Goal: Information Seeking & Learning: Understand process/instructions

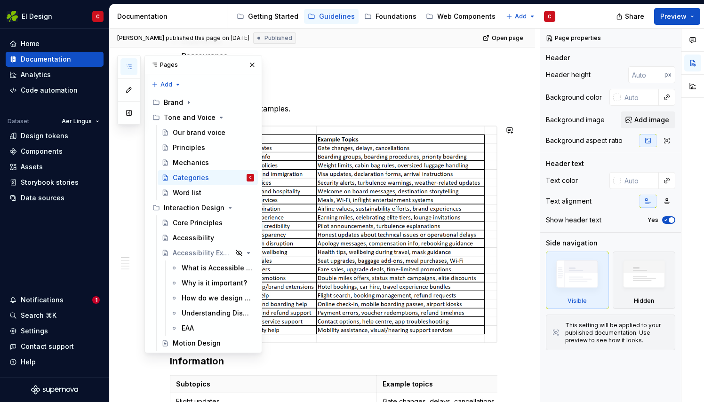
scroll to position [185, 0]
click at [251, 64] on button "button" at bounding box center [252, 64] width 13 height 13
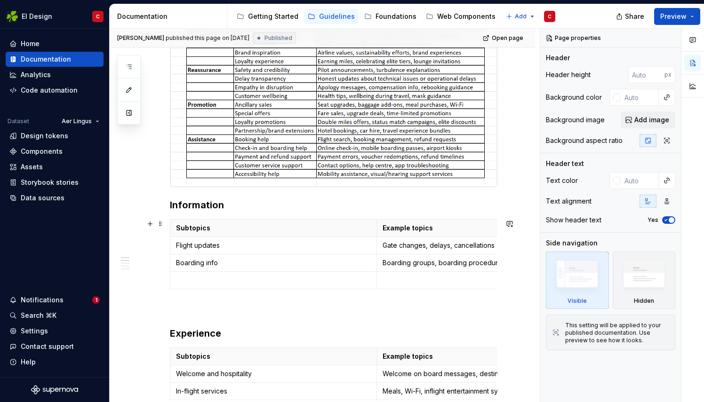
scroll to position [348, 0]
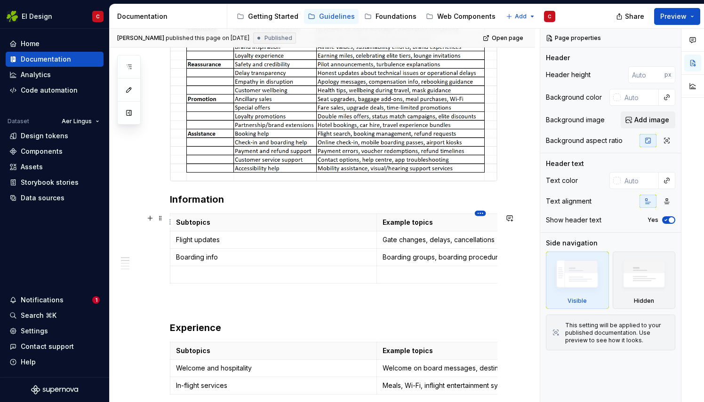
click at [482, 214] on html "EI Design C Home Documentation Analytics Code automation Dataset Aer Lingus Des…" at bounding box center [352, 201] width 704 height 402
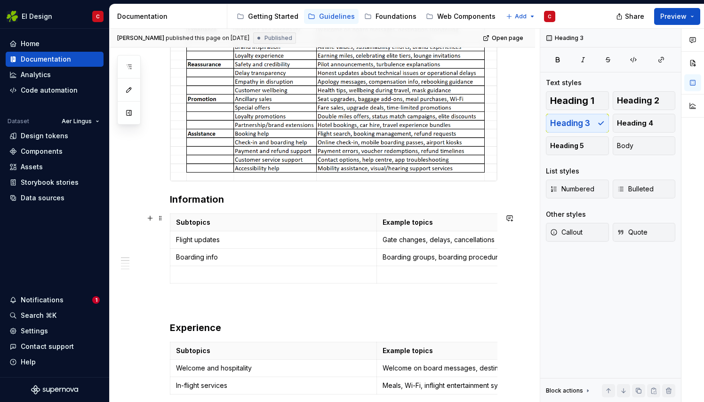
click at [159, 218] on html "EI Design C Home Documentation Analytics Code automation Dataset Aer Lingus Des…" at bounding box center [352, 201] width 704 height 402
click at [148, 217] on button "button" at bounding box center [149, 218] width 13 height 13
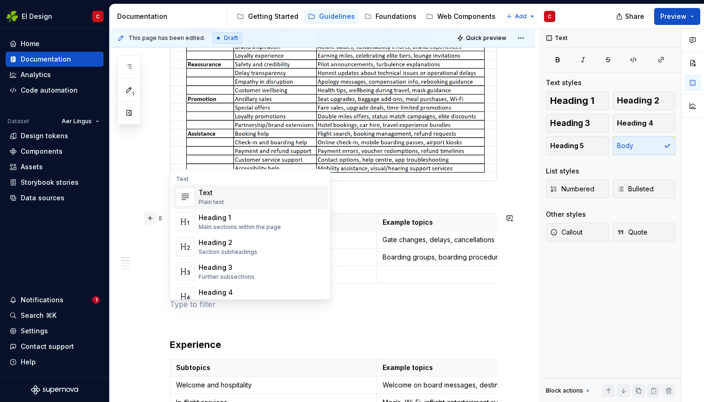
type textarea "*"
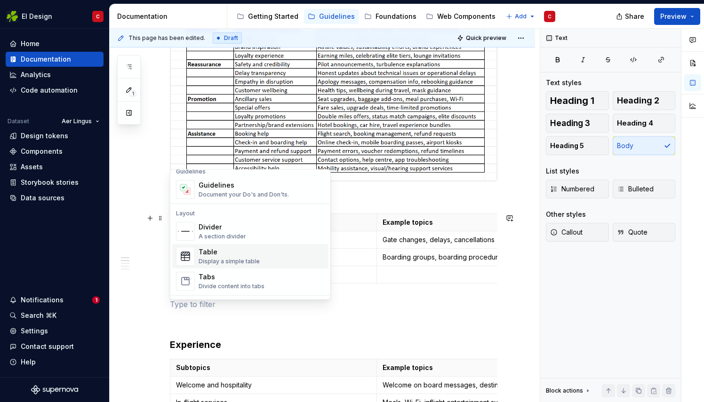
scroll to position [303, 0]
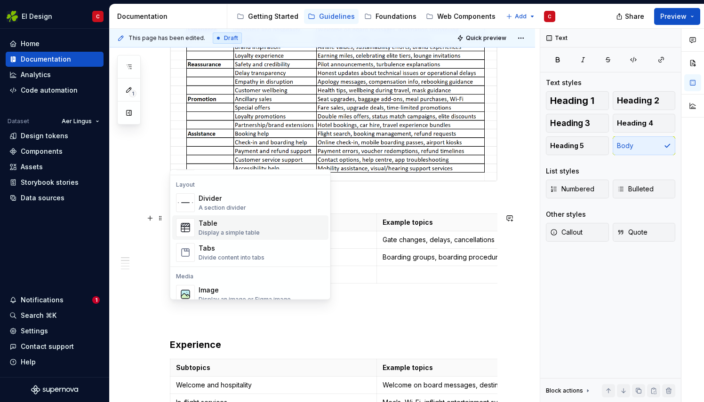
click at [222, 229] on div "Display a simple table" at bounding box center [229, 233] width 61 height 8
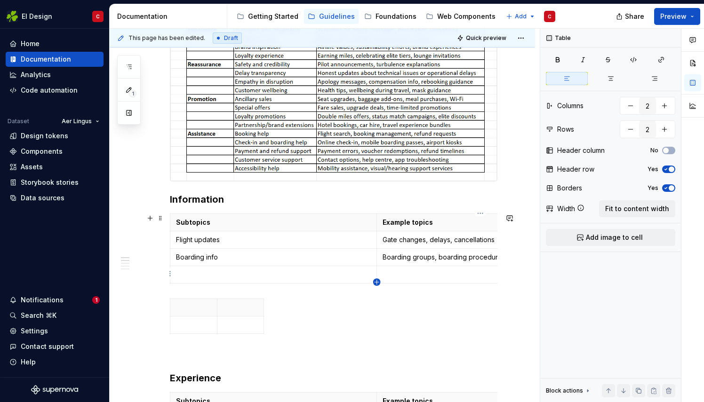
click at [376, 282] on icon "button" at bounding box center [376, 282] width 4 height 4
click at [377, 284] on td at bounding box center [480, 292] width 207 height 17
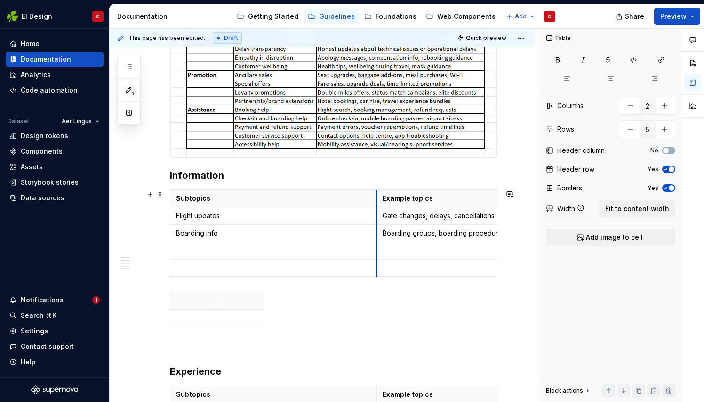
scroll to position [372, 0]
click at [376, 276] on icon "button" at bounding box center [377, 275] width 8 height 8
type input "6"
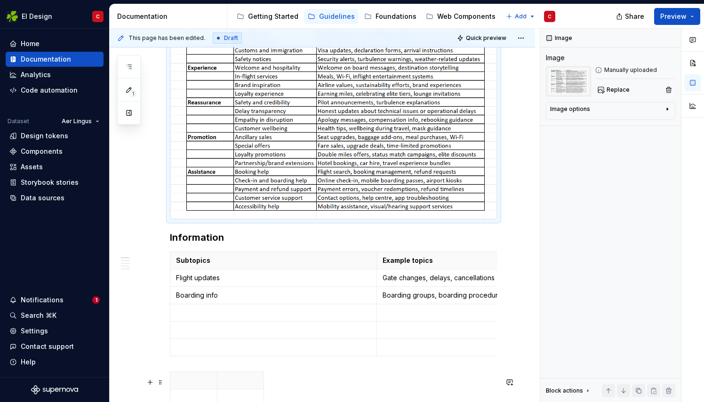
scroll to position [338, 0]
click at [201, 313] on p at bounding box center [273, 312] width 195 height 9
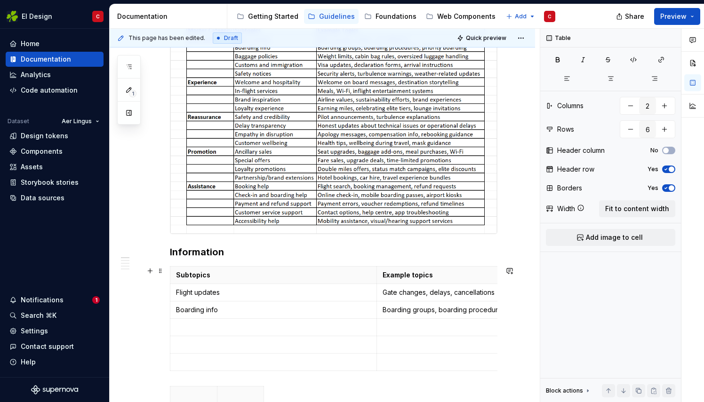
scroll to position [326, 0]
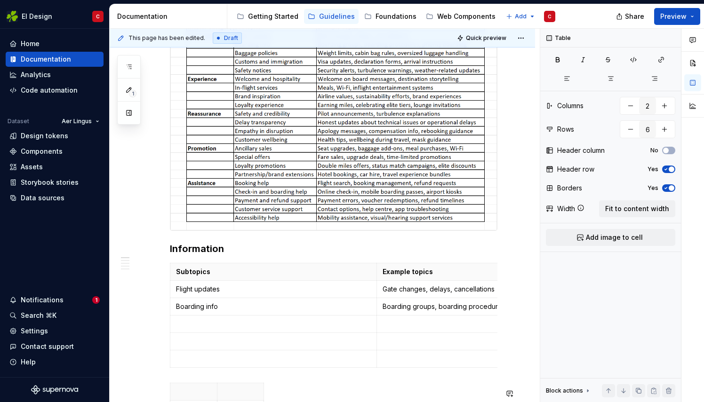
type textarea "*"
click at [190, 324] on p at bounding box center [273, 323] width 195 height 9
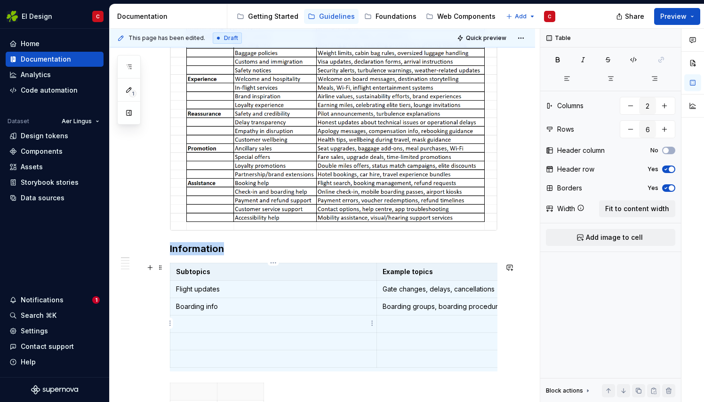
click at [213, 320] on p at bounding box center [273, 323] width 195 height 9
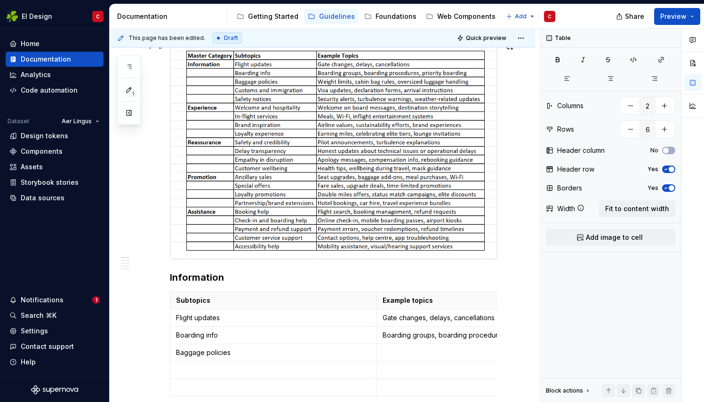
scroll to position [315, 0]
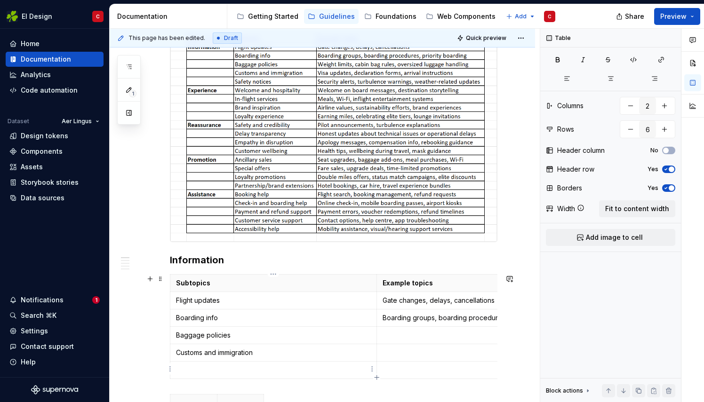
click at [203, 368] on p at bounding box center [273, 370] width 195 height 9
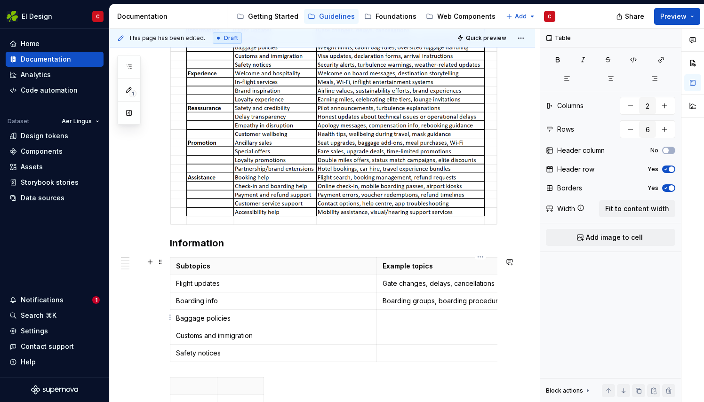
click at [420, 316] on p at bounding box center [479, 318] width 195 height 9
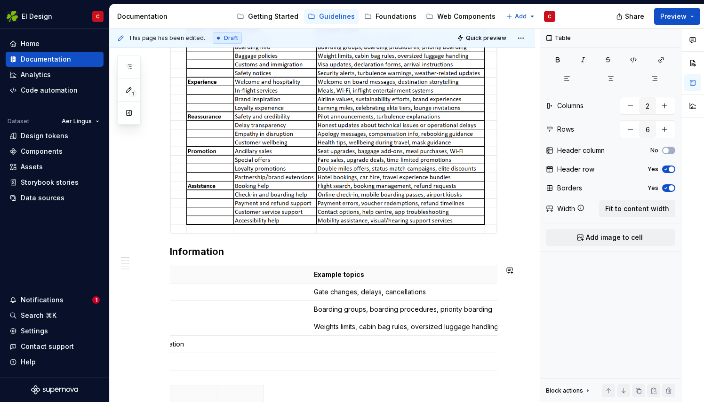
scroll to position [0, 72]
click at [413, 345] on p at bounding box center [408, 344] width 195 height 9
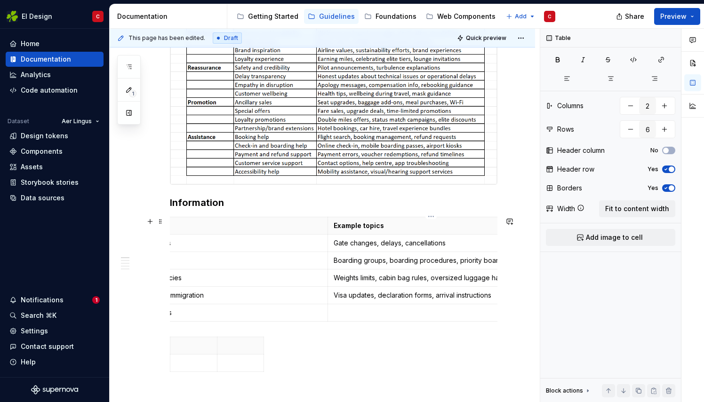
scroll to position [0, 0]
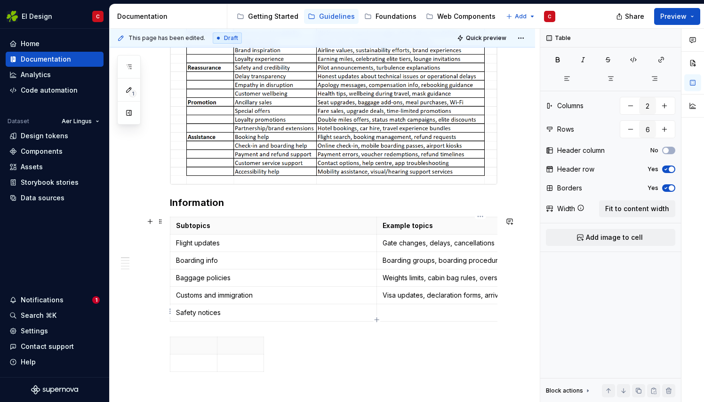
click at [386, 308] on p at bounding box center [479, 312] width 195 height 9
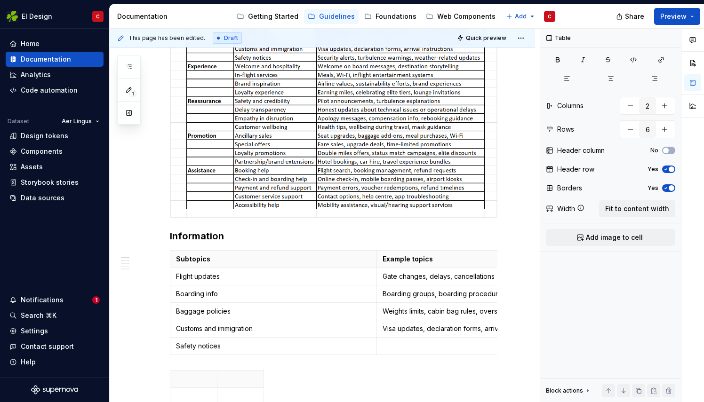
scroll to position [341, 0]
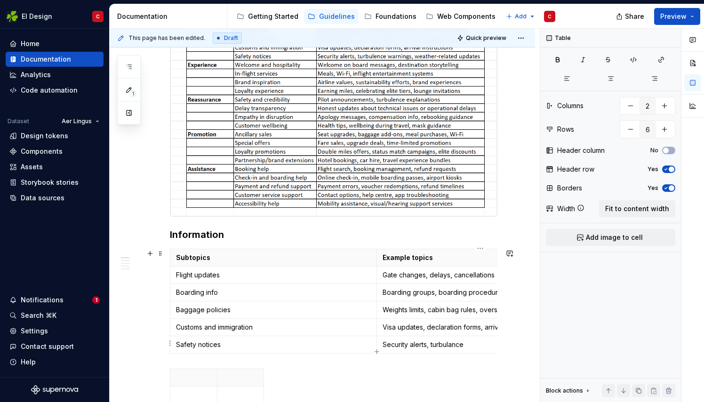
click at [440, 342] on p "Security alerts, turbulance" at bounding box center [479, 344] width 195 height 9
click at [446, 342] on p "Security alerts, turbulance" at bounding box center [479, 344] width 195 height 9
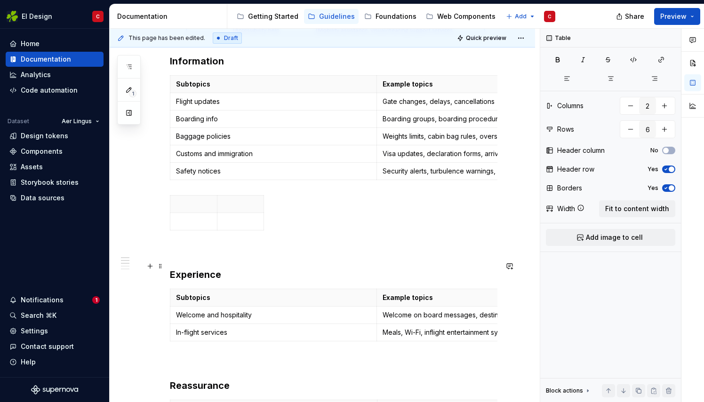
scroll to position [515, 0]
type input "2"
click at [225, 225] on p at bounding box center [240, 220] width 35 height 9
click at [183, 209] on th at bounding box center [193, 203] width 47 height 17
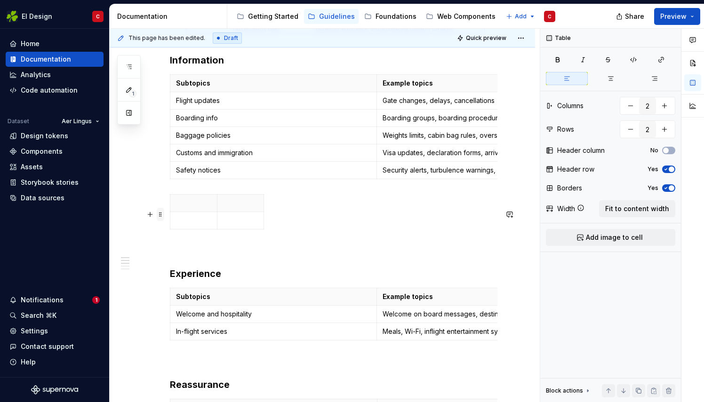
click at [163, 215] on span at bounding box center [161, 214] width 8 height 13
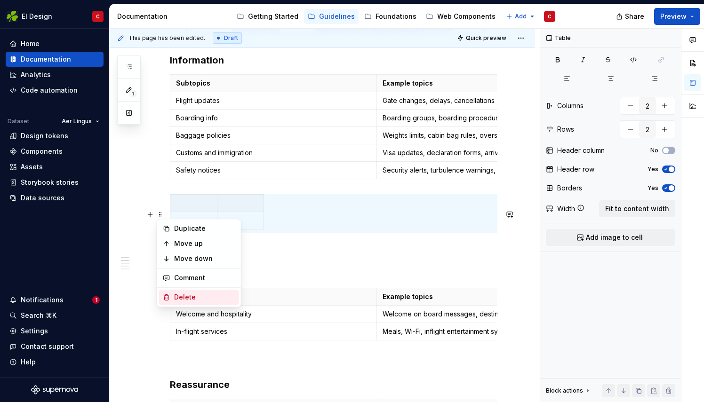
click at [184, 295] on div "Delete" at bounding box center [204, 297] width 61 height 9
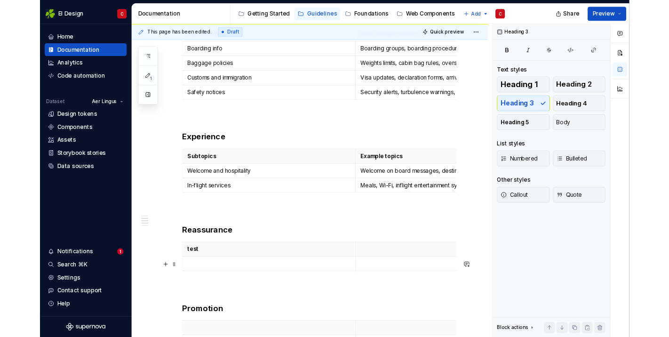
scroll to position [578, 0]
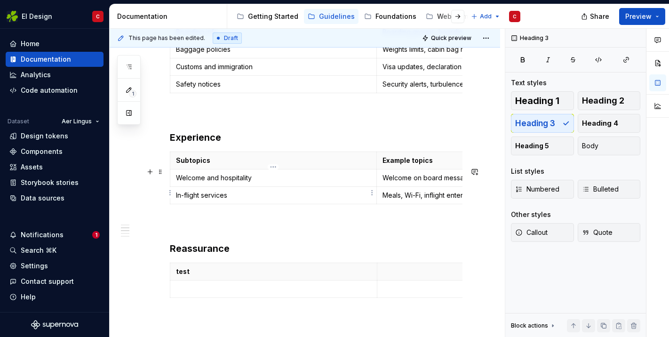
type textarea "*"
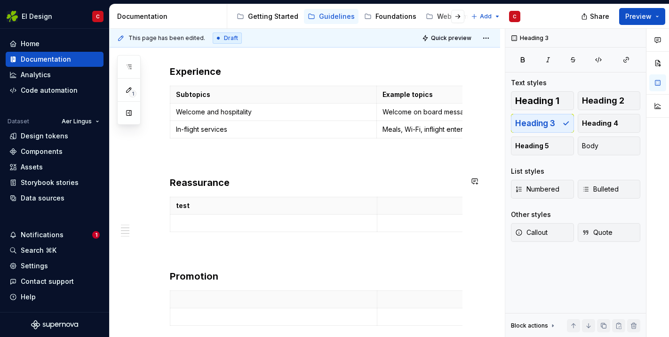
scroll to position [646, 0]
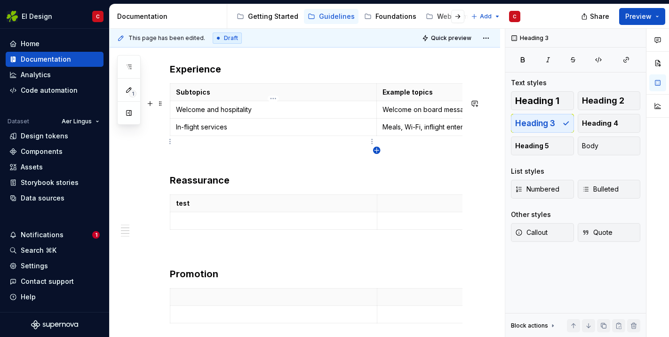
click at [376, 150] on icon "button" at bounding box center [376, 150] width 4 height 4
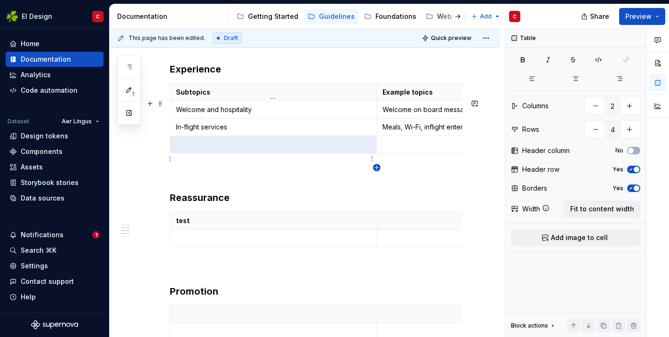
click at [375, 169] on icon "button" at bounding box center [377, 168] width 8 height 8
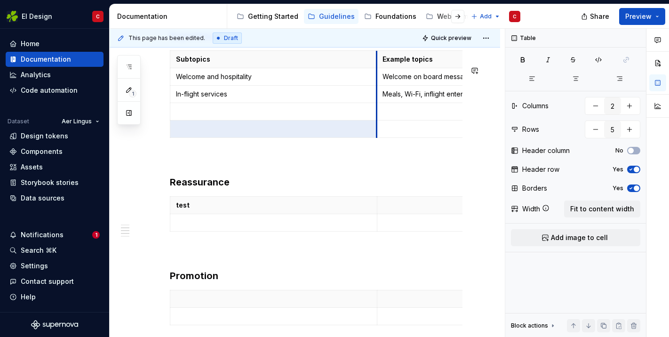
scroll to position [685, 0]
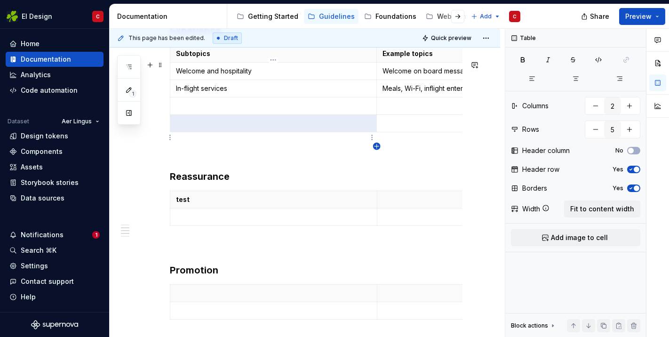
click at [375, 148] on icon "button" at bounding box center [377, 147] width 8 height 8
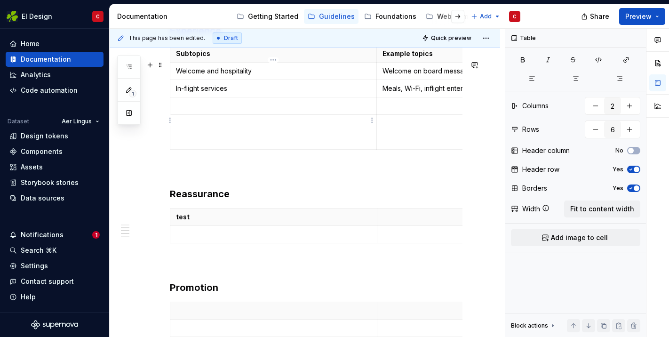
click at [202, 111] on p at bounding box center [273, 105] width 195 height 9
click at [204, 128] on p at bounding box center [273, 123] width 195 height 9
click at [394, 111] on p at bounding box center [479, 105] width 195 height 9
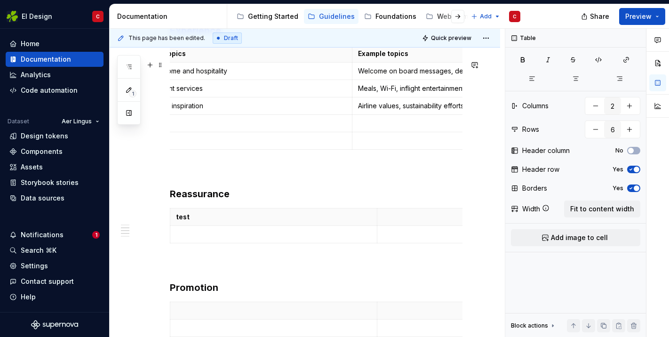
scroll to position [0, 2]
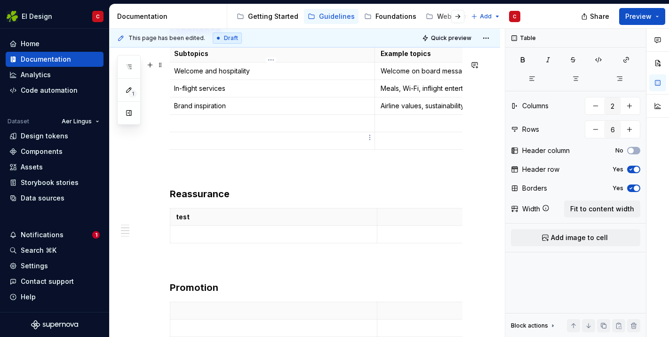
click at [185, 128] on p at bounding box center [271, 123] width 195 height 9
click at [381, 128] on p at bounding box center [478, 123] width 195 height 9
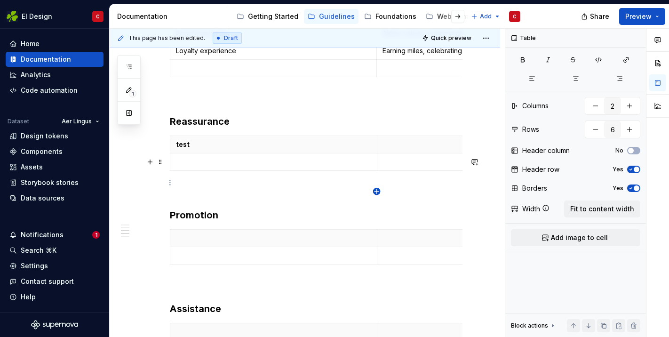
click at [377, 191] on icon "button" at bounding box center [377, 192] width 8 height 8
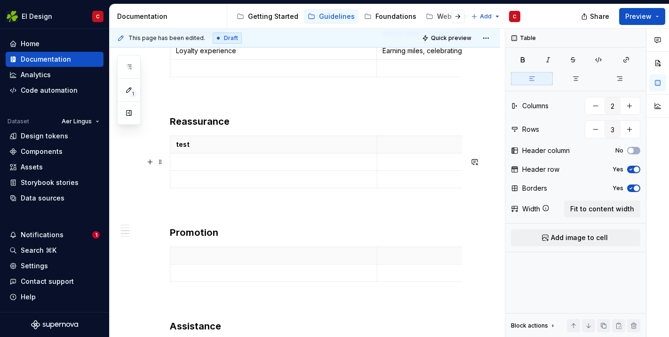
click at [377, 170] on td at bounding box center [480, 161] width 207 height 17
click at [378, 207] on icon "button" at bounding box center [377, 209] width 8 height 8
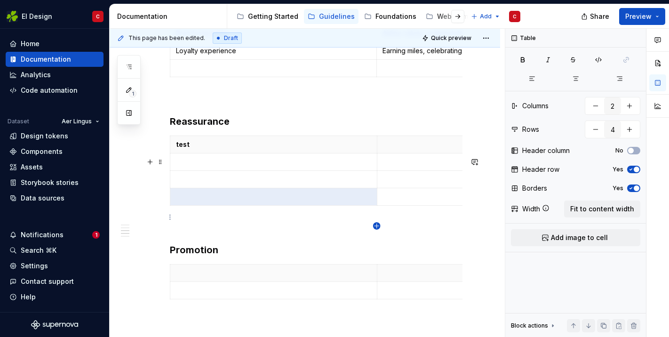
click at [377, 226] on icon "button" at bounding box center [377, 226] width 8 height 8
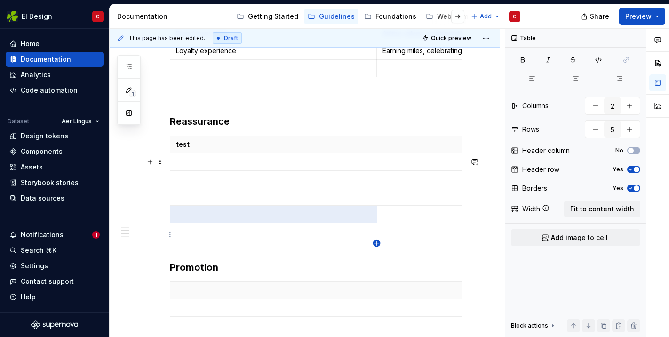
click at [377, 245] on icon "button" at bounding box center [377, 243] width 8 height 8
type input "6"
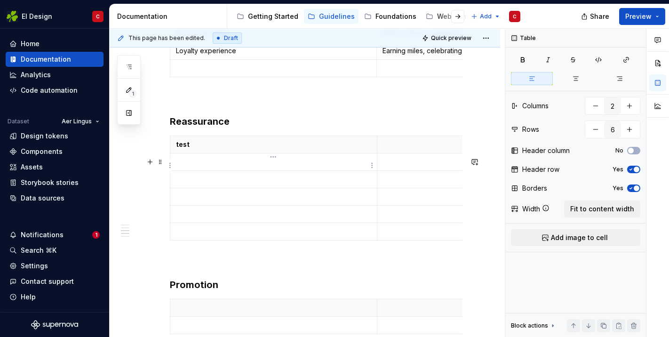
click at [196, 149] on p "test" at bounding box center [273, 144] width 195 height 9
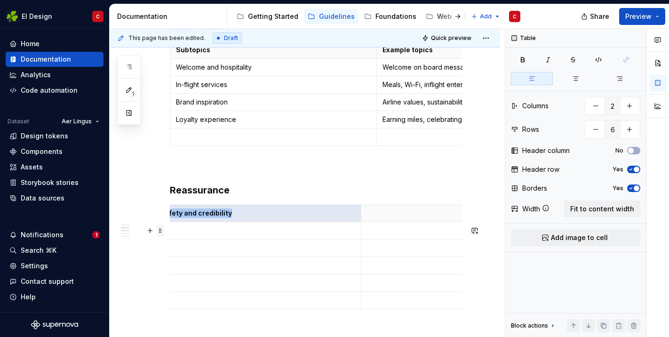
scroll to position [0, 0]
drag, startPoint x: 231, startPoint y: 237, endPoint x: 163, endPoint y: 231, distance: 68.4
click at [170, 231] on div "Our communications are divided into 5 master categories. Information Experience…" at bounding box center [316, 271] width 293 height 1552
click at [231, 218] on p "Safety and credibility" at bounding box center [273, 212] width 195 height 9
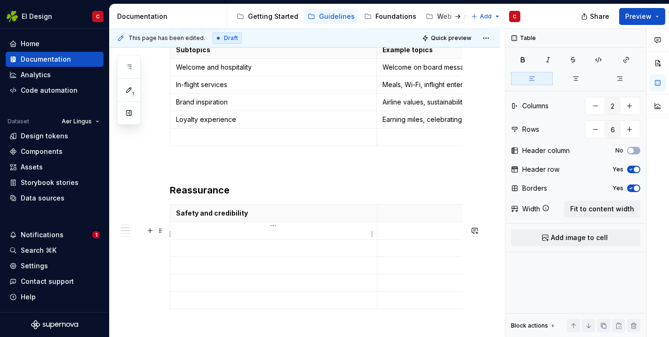
click at [247, 218] on p "Safety and credibility" at bounding box center [273, 212] width 195 height 9
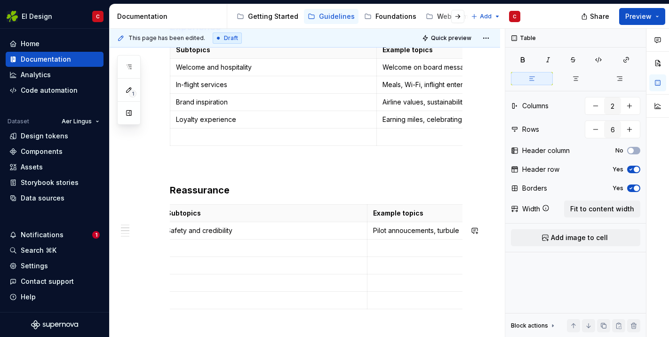
scroll to position [0, 13]
type textarea "*"
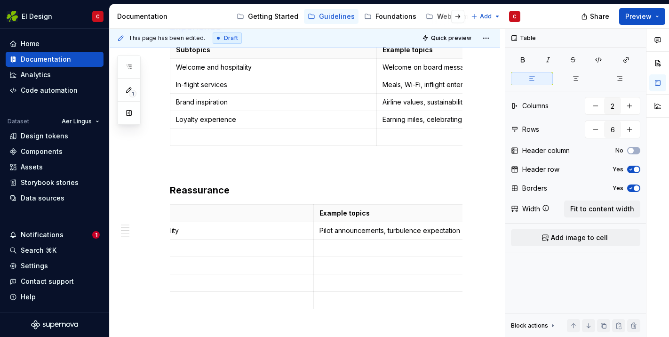
scroll to position [0, 66]
click at [196, 253] on p at bounding box center [207, 247] width 195 height 9
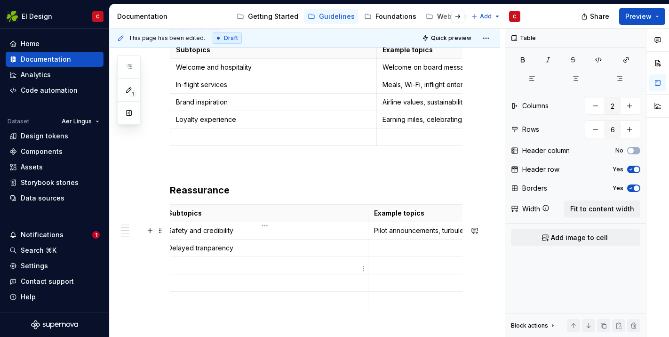
click at [209, 253] on p "Delayed tranparency" at bounding box center [264, 247] width 195 height 9
click at [379, 253] on p at bounding box center [471, 247] width 195 height 9
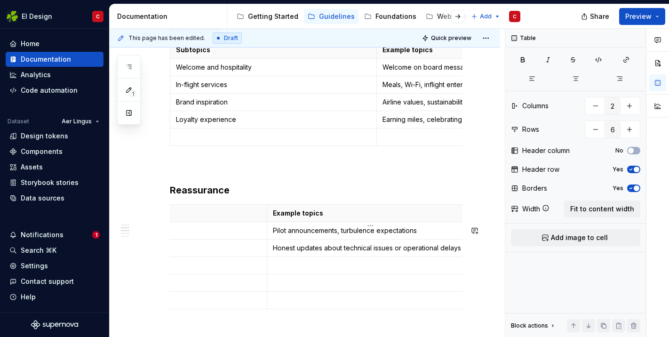
scroll to position [0, 3]
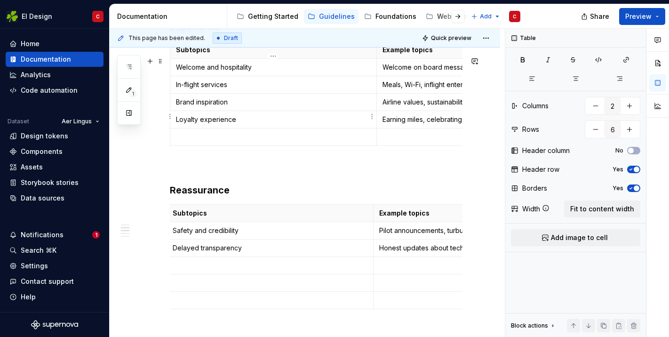
click at [213, 111] on td "Brand inspiration" at bounding box center [273, 101] width 207 height 17
click at [191, 274] on td at bounding box center [270, 264] width 207 height 17
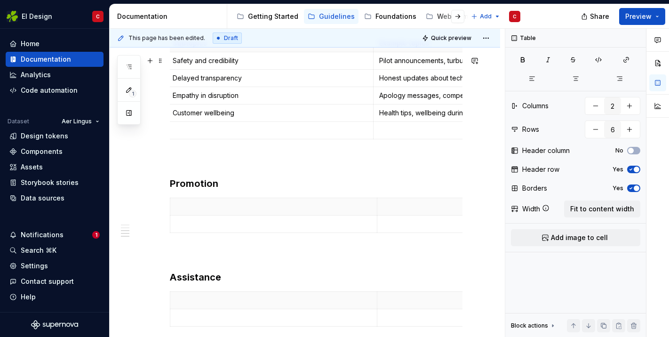
scroll to position [860, 0]
click at [215, 210] on p at bounding box center [273, 205] width 195 height 9
click at [207, 210] on p "Subtopic" at bounding box center [273, 205] width 195 height 9
click at [199, 228] on p at bounding box center [273, 222] width 195 height 9
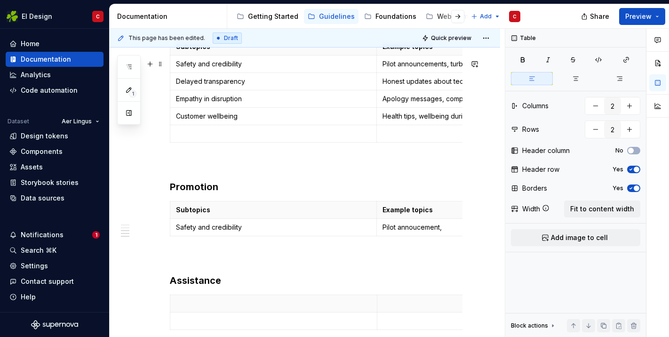
scroll to position [856, 0]
click at [405, 142] on td at bounding box center [480, 132] width 207 height 17
click at [446, 231] on p "Pilot annoucement" at bounding box center [479, 226] width 195 height 9
type input "2"
click at [272, 231] on p "Safety and credibility" at bounding box center [273, 226] width 195 height 9
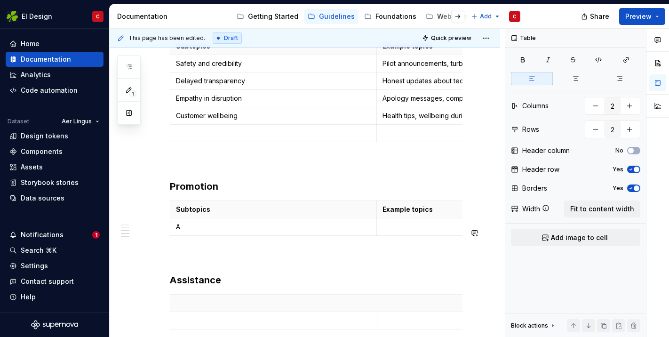
click at [271, 231] on p "A" at bounding box center [273, 226] width 195 height 9
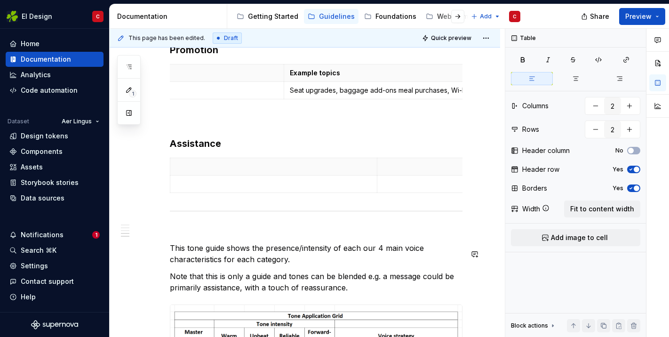
scroll to position [0, 96]
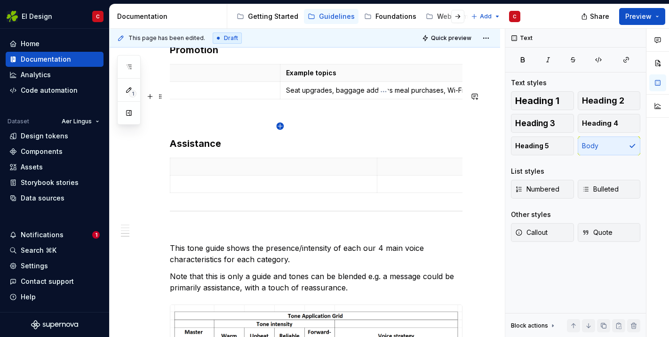
click at [280, 126] on icon "button" at bounding box center [280, 126] width 4 height 4
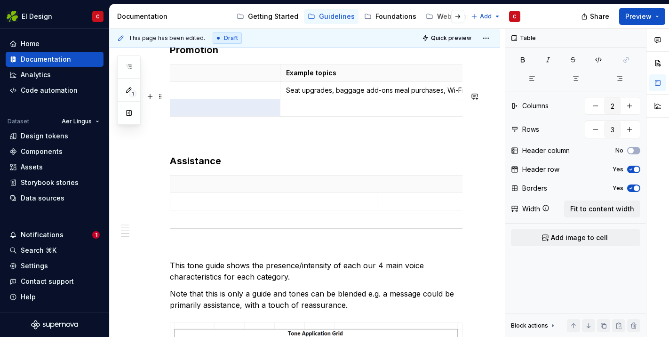
scroll to position [0, 3]
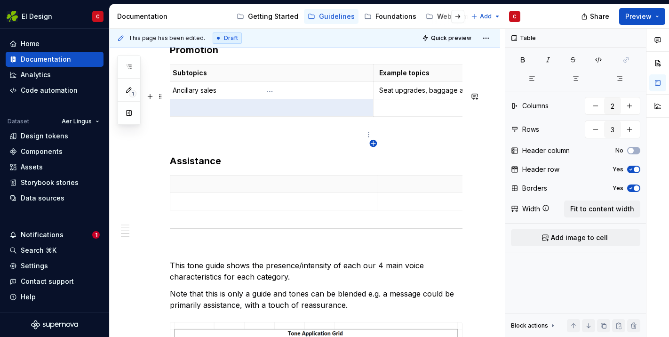
click at [374, 143] on icon "button" at bounding box center [373, 143] width 4 height 4
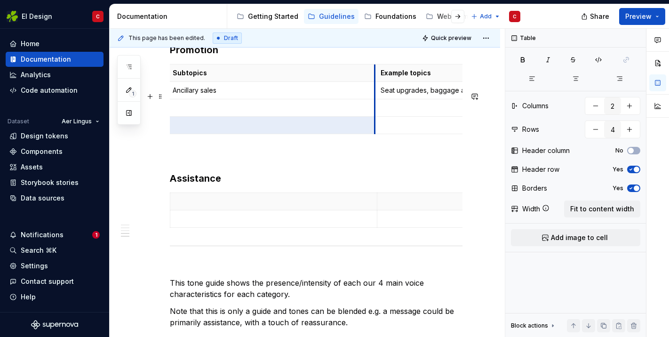
drag, startPoint x: 373, startPoint y: 143, endPoint x: 374, endPoint y: 162, distance: 18.4
click at [374, 138] on div "Subtopics Example topics Ancillary sales Seat upgrades, baggage add-ons meal pu…" at bounding box center [316, 101] width 293 height 74
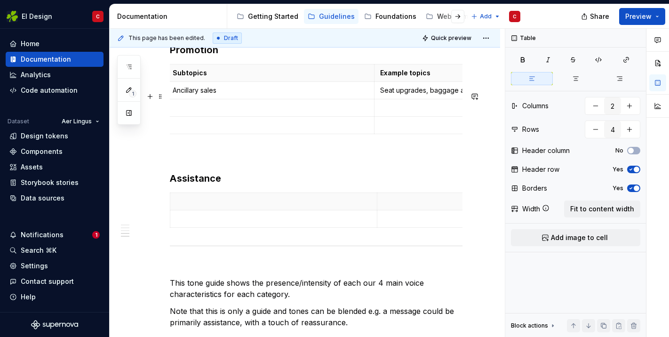
click at [374, 138] on div "Subtopics Example topics Ancillary sales Seat upgrades, baggage add-ons meal pu…" at bounding box center [316, 101] width 293 height 74
click at [374, 162] on body "EI Design C Home Documentation Analytics Code automation Dataset Aer Lingus Des…" at bounding box center [334, 168] width 669 height 337
click at [374, 162] on icon "button" at bounding box center [374, 161] width 8 height 8
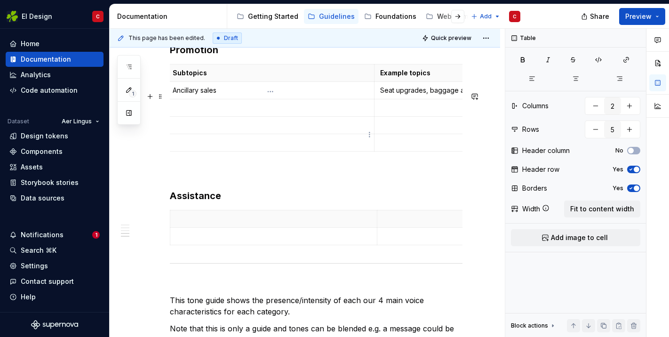
click at [224, 112] on p at bounding box center [271, 107] width 196 height 9
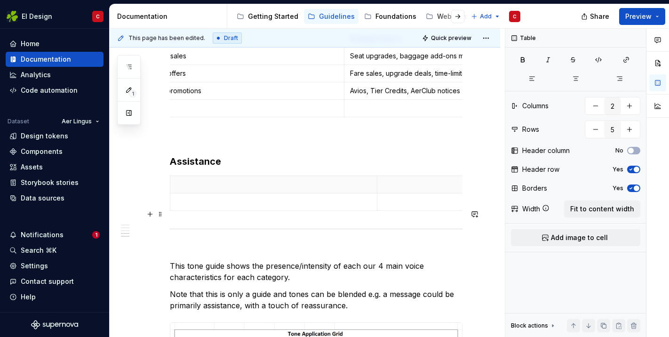
scroll to position [1036, 0]
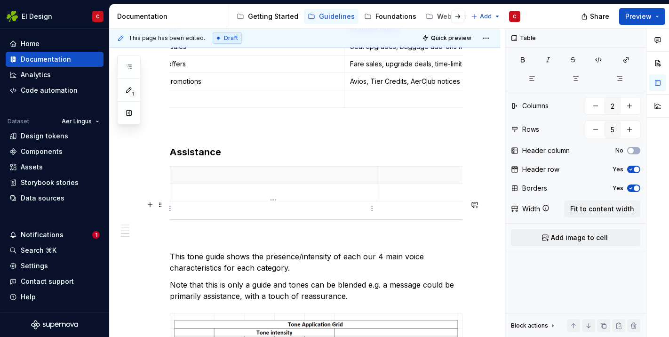
click at [198, 180] on p at bounding box center [273, 174] width 195 height 9
type input "2"
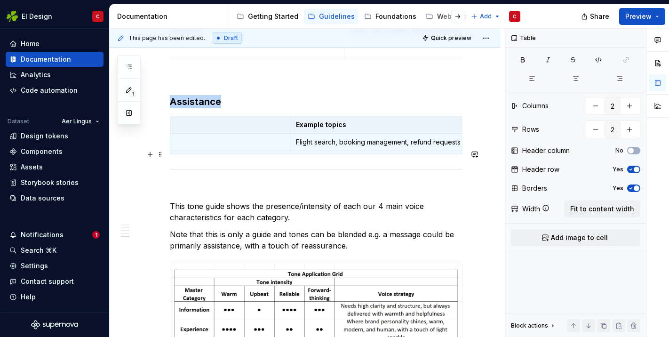
scroll to position [1087, 0]
click at [274, 150] on td "Booking help" at bounding box center [187, 141] width 207 height 17
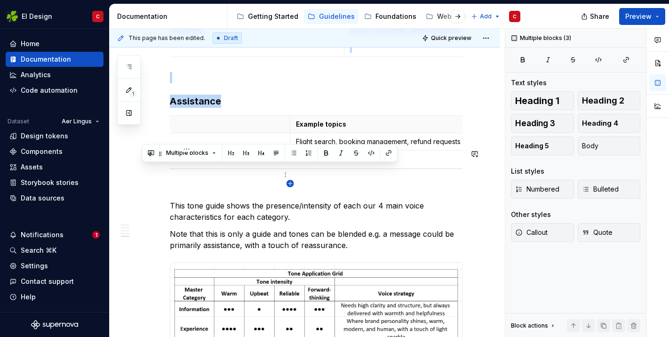
click at [289, 185] on body "EI Design C Home Documentation Analytics Code automation Dataset Aer Lingus Des…" at bounding box center [334, 168] width 669 height 337
click at [290, 185] on icon "button" at bounding box center [291, 184] width 8 height 8
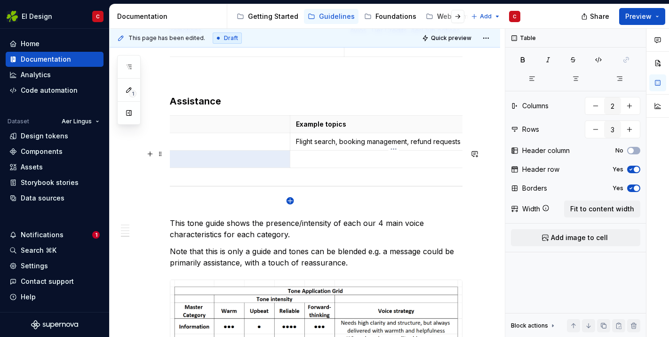
click at [290, 201] on icon "button" at bounding box center [291, 201] width 8 height 8
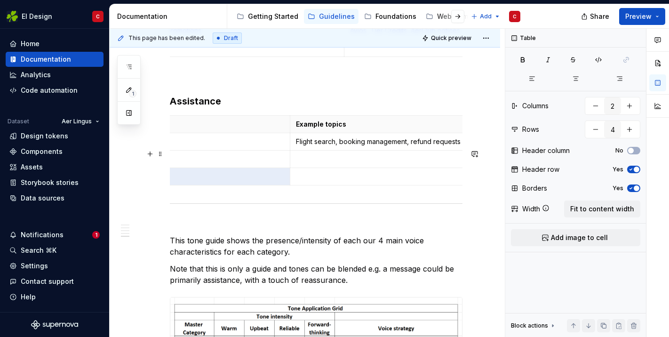
scroll to position [0, 3]
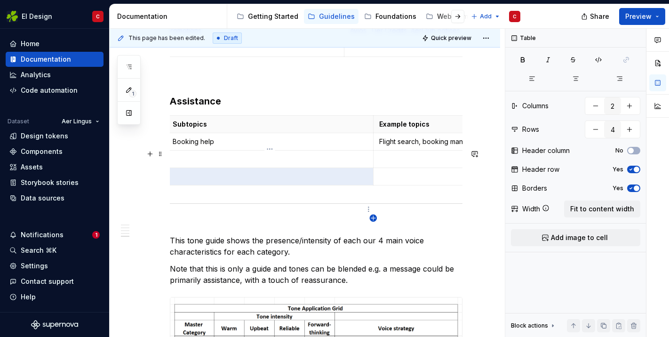
click at [372, 217] on icon "button" at bounding box center [373, 218] width 8 height 8
type input "5"
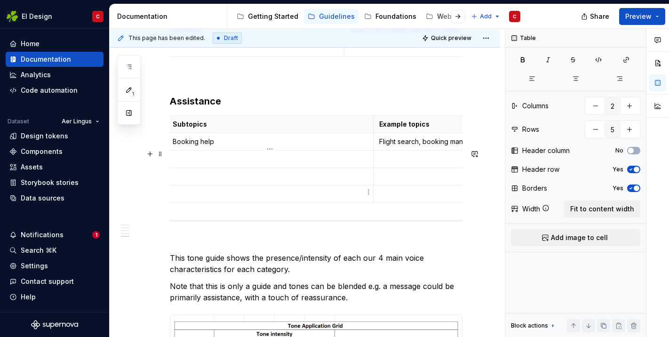
click at [207, 167] on td at bounding box center [270, 158] width 207 height 17
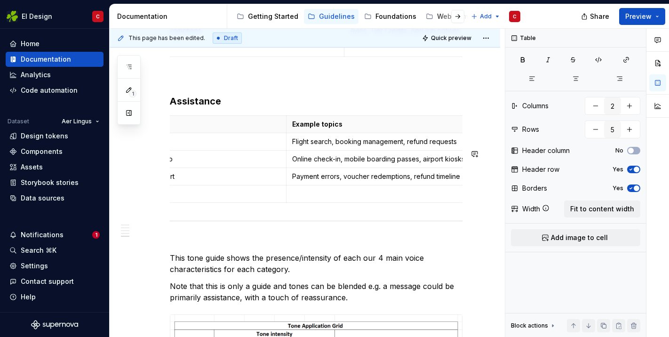
scroll to position [0, 94]
click at [380, 181] on p "Payment errors, voucher redemptions, refund timelines" at bounding box center [386, 176] width 195 height 9
type textarea "*"
click at [338, 199] on p at bounding box center [386, 193] width 195 height 9
click at [281, 235] on icon "button" at bounding box center [283, 235] width 8 height 8
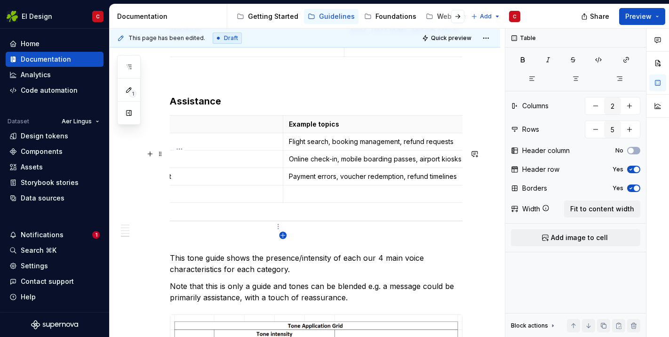
click at [281, 235] on icon "button" at bounding box center [283, 235] width 8 height 8
type input "6"
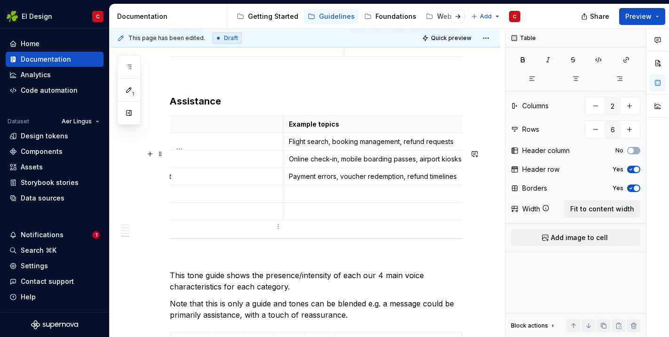
click at [255, 199] on p at bounding box center [179, 193] width 195 height 9
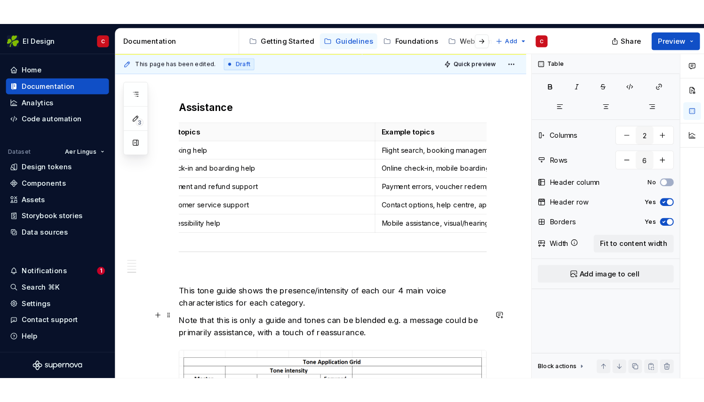
scroll to position [1157, 0]
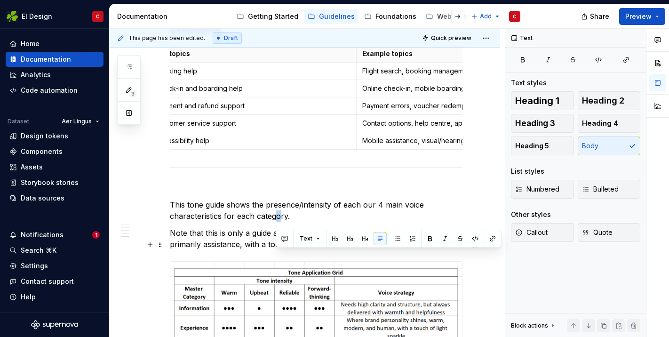
click at [278, 222] on p "This tone guide shows the presence/intensity of each our 4 main voice character…" at bounding box center [316, 210] width 293 height 23
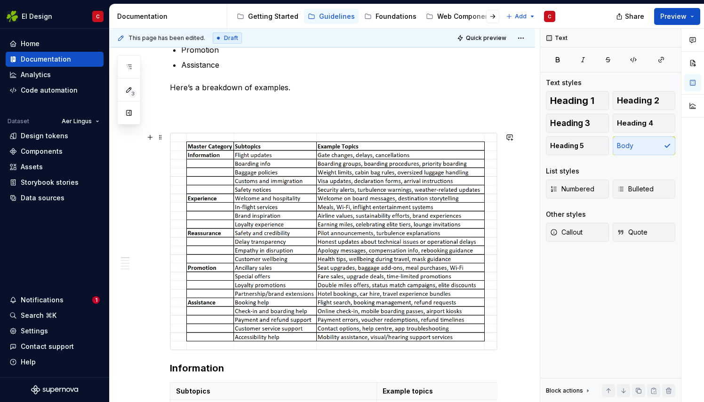
scroll to position [207, 0]
click at [264, 138] on img at bounding box center [333, 242] width 326 height 217
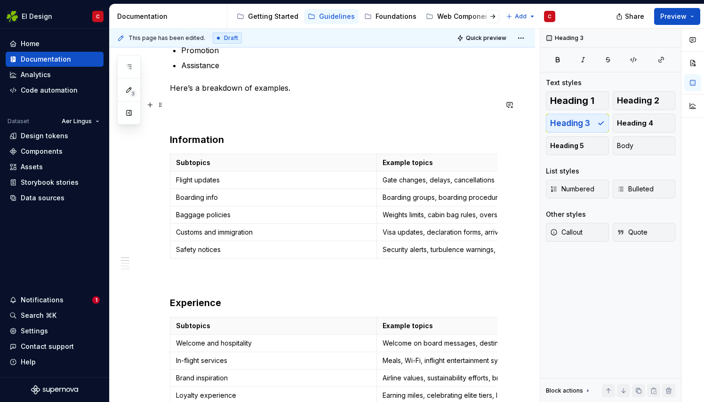
click at [211, 111] on p at bounding box center [333, 110] width 327 height 23
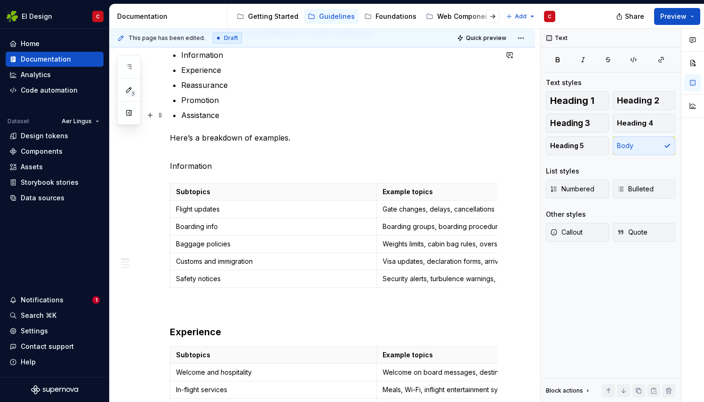
scroll to position [156, 0]
click at [285, 137] on p "Here’s a breakdown of examples." at bounding box center [333, 138] width 327 height 11
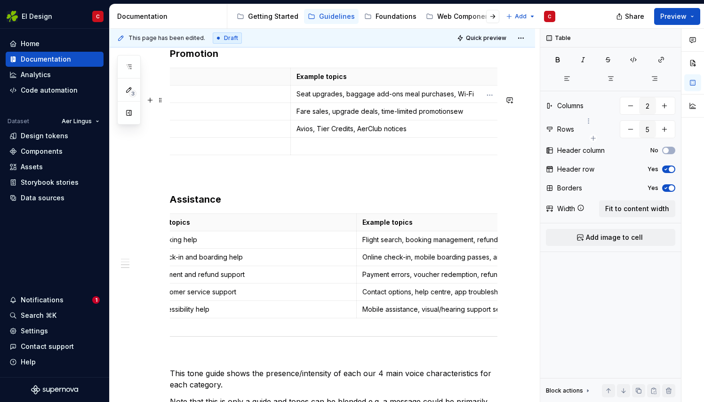
scroll to position [0, 59]
click at [491, 116] on p "Fare sales, upgrade deals, time-limited promotionsew" at bounding box center [421, 111] width 195 height 9
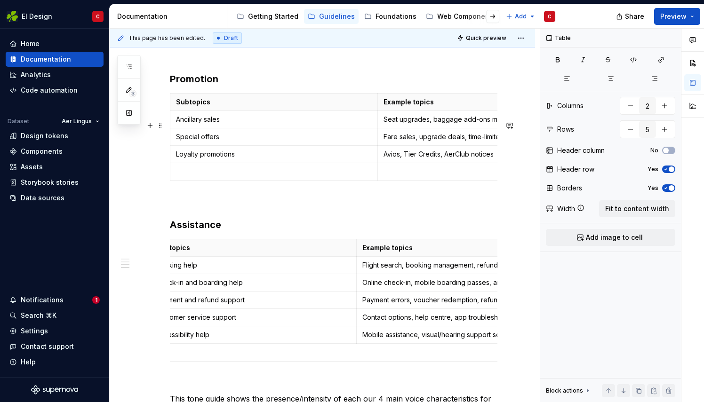
scroll to position [0, 87]
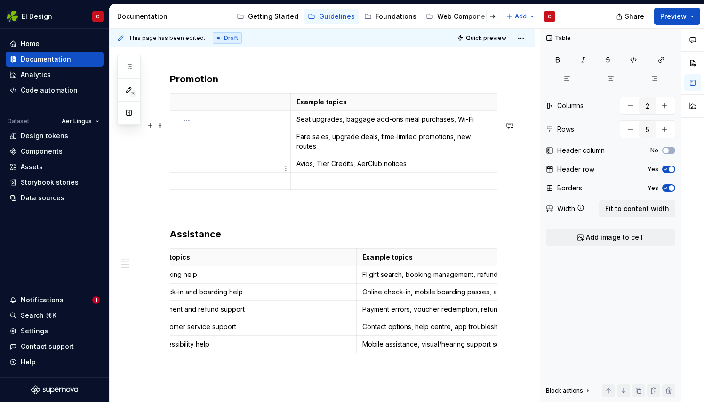
click at [249, 155] on td "Special offers" at bounding box center [186, 141] width 207 height 27
click at [450, 151] on p "Fare sales, upgrade deals, time-limited promotions, new routes" at bounding box center [393, 141] width 195 height 19
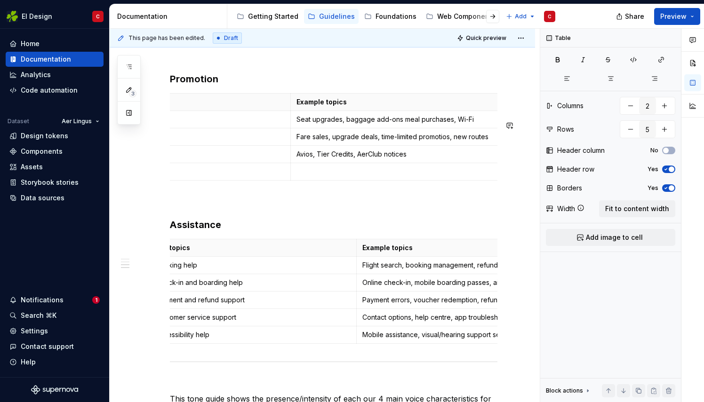
click at [450, 142] on p "Fare sales, upgrade deals, time-limited promotios, new routes" at bounding box center [393, 136] width 195 height 9
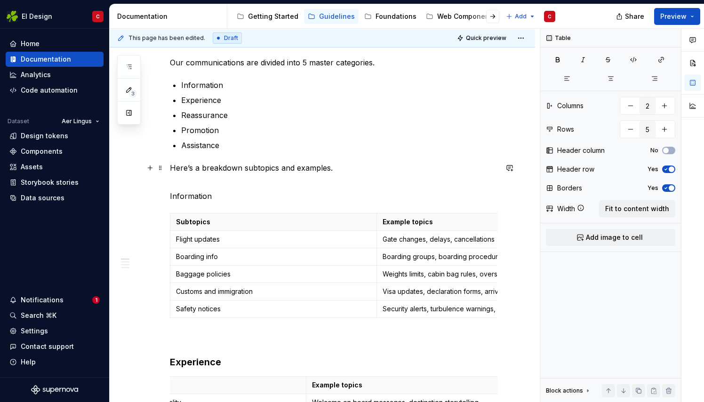
scroll to position [126, 0]
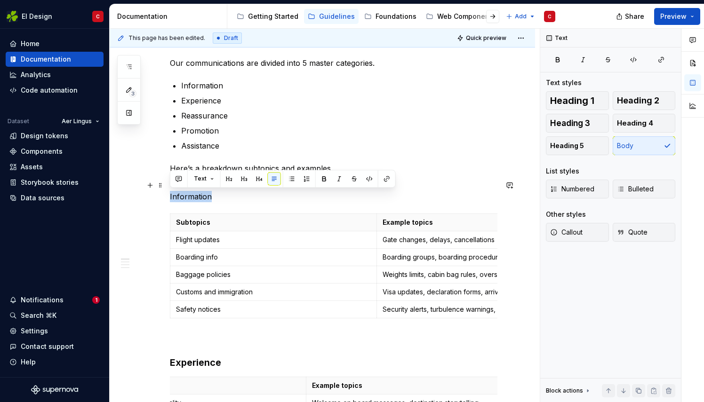
drag, startPoint x: 211, startPoint y: 195, endPoint x: 158, endPoint y: 195, distance: 52.7
click at [256, 179] on button "button" at bounding box center [259, 178] width 13 height 13
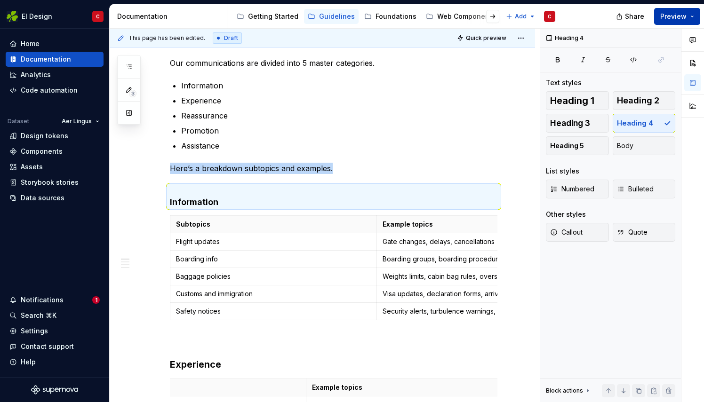
click at [675, 16] on span "Preview" at bounding box center [673, 16] width 26 height 9
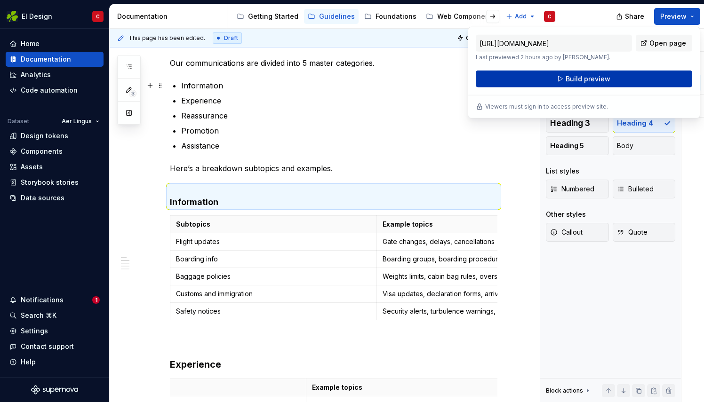
click at [531, 80] on button "Build preview" at bounding box center [584, 79] width 216 height 17
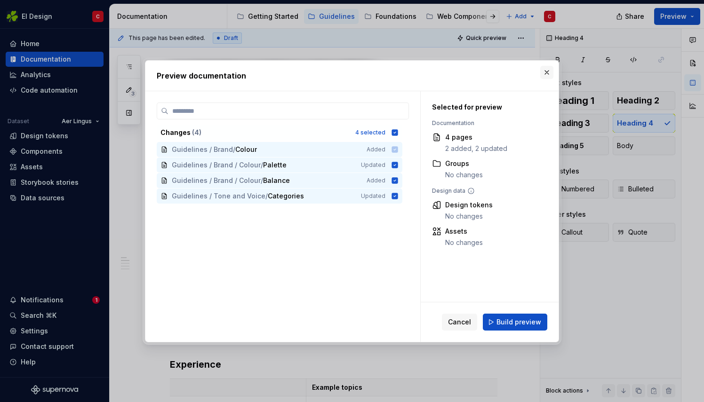
click at [546, 71] on button "button" at bounding box center [546, 72] width 13 height 13
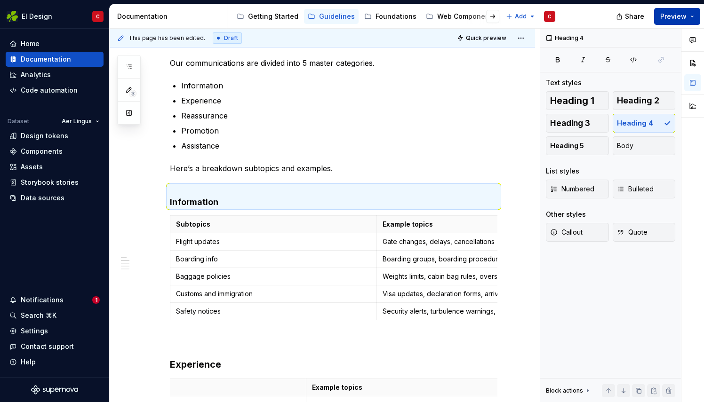
click at [677, 13] on span "Preview" at bounding box center [673, 16] width 26 height 9
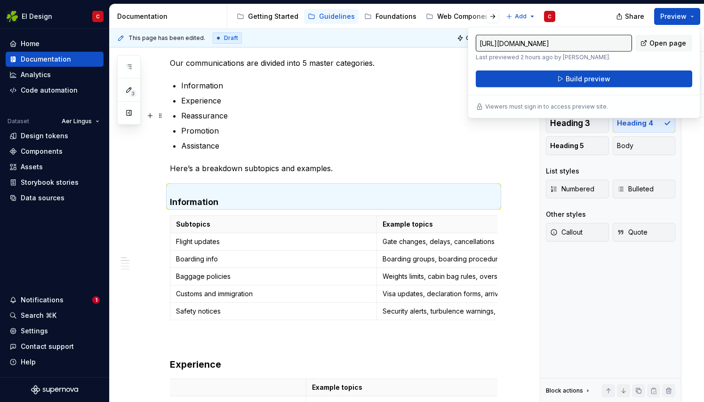
click at [346, 110] on p "Reassurance" at bounding box center [339, 115] width 316 height 11
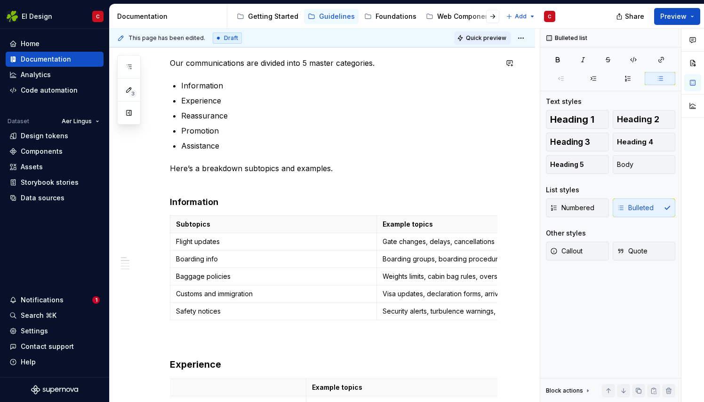
click at [485, 40] on span "Quick preview" at bounding box center [486, 38] width 40 height 8
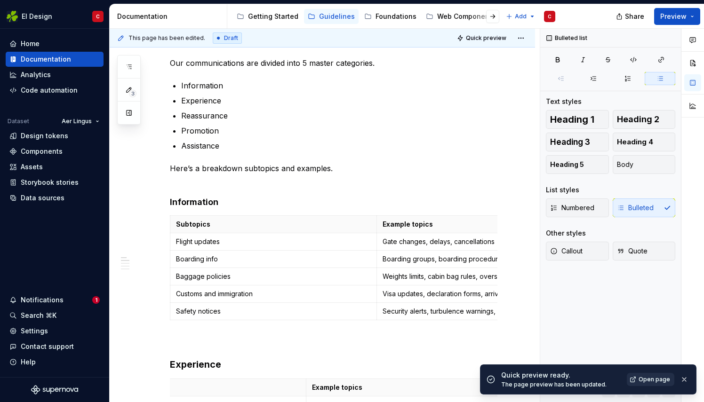
click at [652, 381] on span "Open page" at bounding box center [654, 380] width 32 height 8
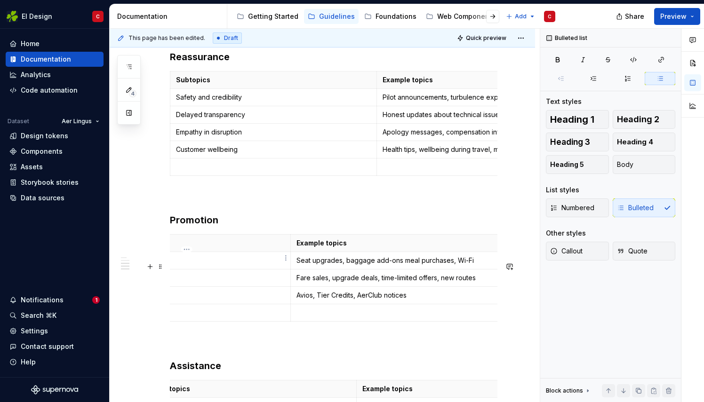
scroll to position [718, 0]
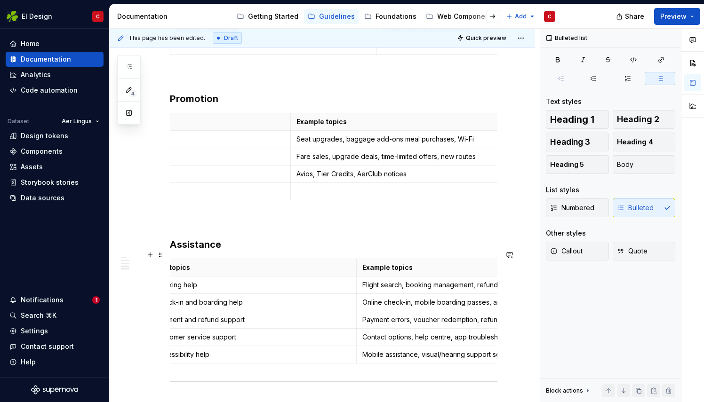
click at [178, 227] on p at bounding box center [333, 220] width 327 height 11
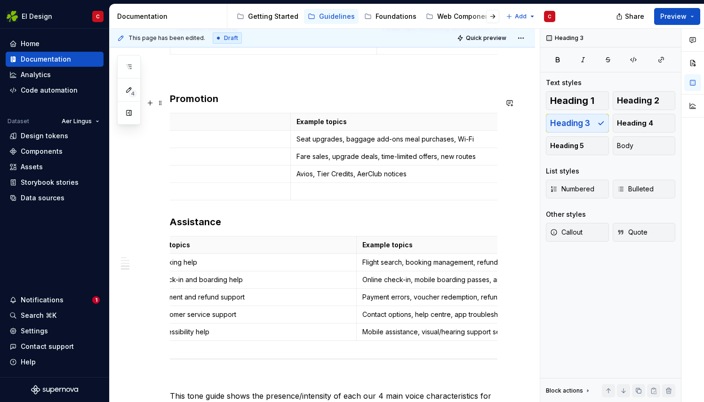
click at [180, 81] on p at bounding box center [333, 75] width 327 height 11
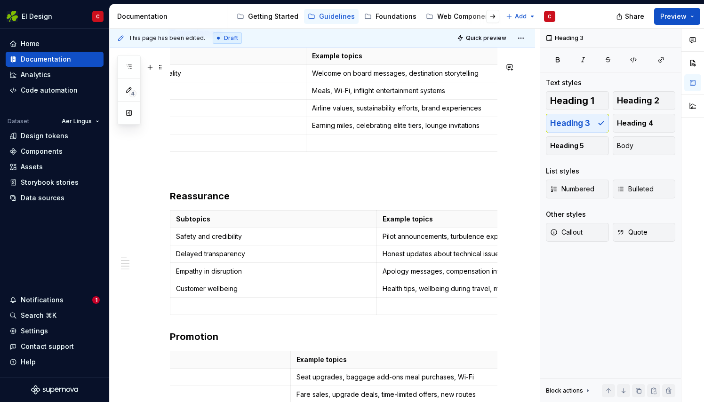
scroll to position [454, 0]
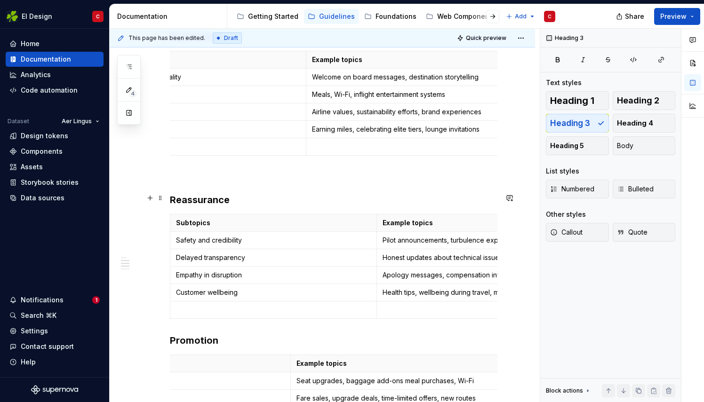
click at [175, 182] on p at bounding box center [333, 176] width 327 height 11
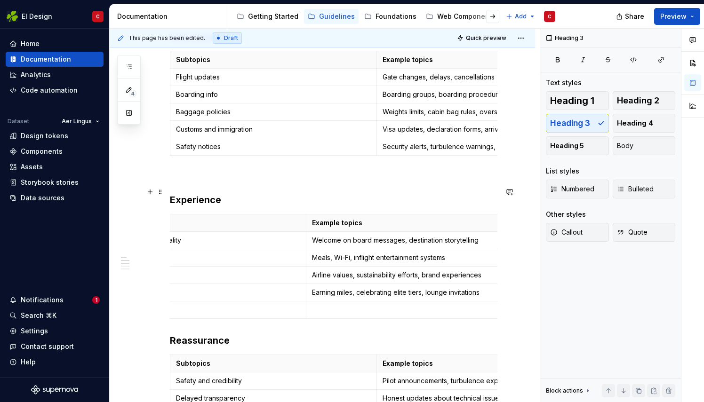
scroll to position [290, 0]
click at [176, 183] on p at bounding box center [333, 176] width 327 height 11
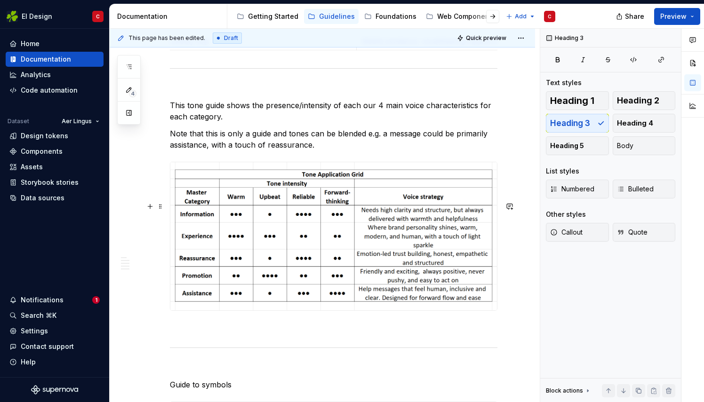
scroll to position [940, 0]
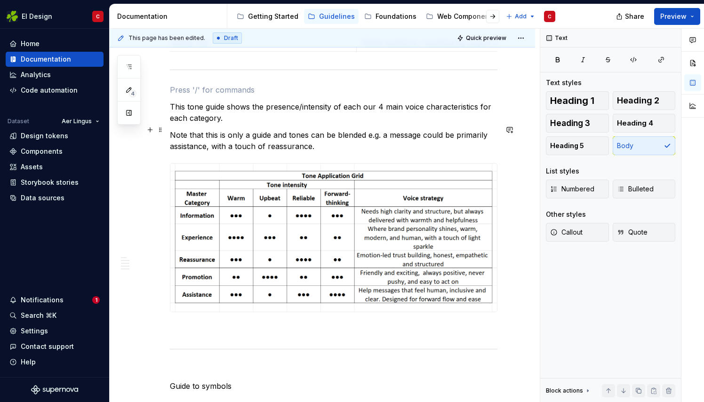
click at [190, 96] on p at bounding box center [333, 89] width 327 height 11
click at [231, 124] on p "This tone guide shows the presence/intensity of each our 4 main voice character…" at bounding box center [333, 112] width 327 height 23
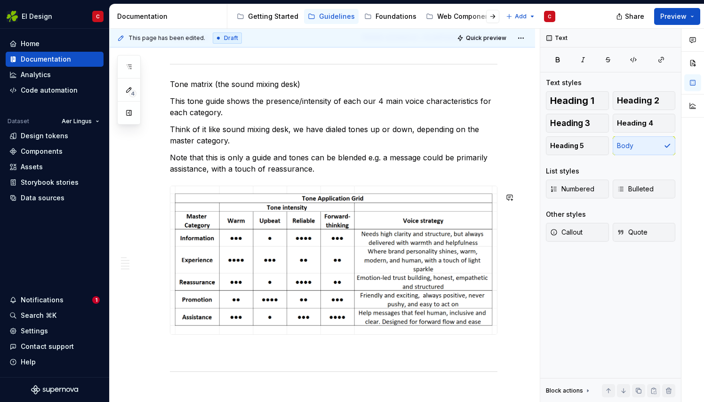
scroll to position [947, 0]
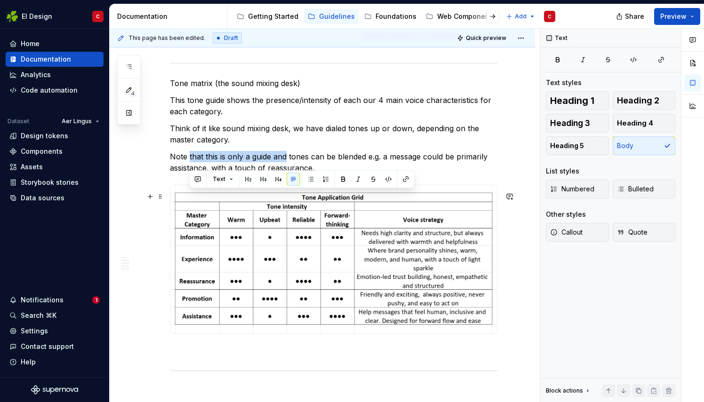
drag, startPoint x: 189, startPoint y: 195, endPoint x: 286, endPoint y: 199, distance: 96.5
click at [286, 174] on p "Note that this is only a guide and tones can be blended e.g. a message could be…" at bounding box center [333, 162] width 327 height 23
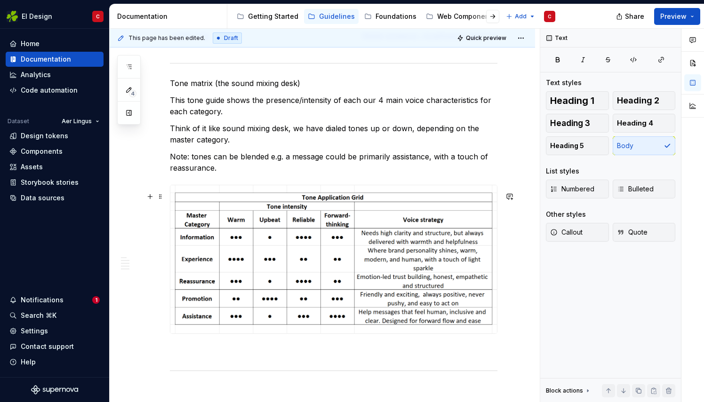
click at [194, 174] on p "Note: tones can be blended e.g. a message could be primarily assistance, with a…" at bounding box center [333, 162] width 327 height 23
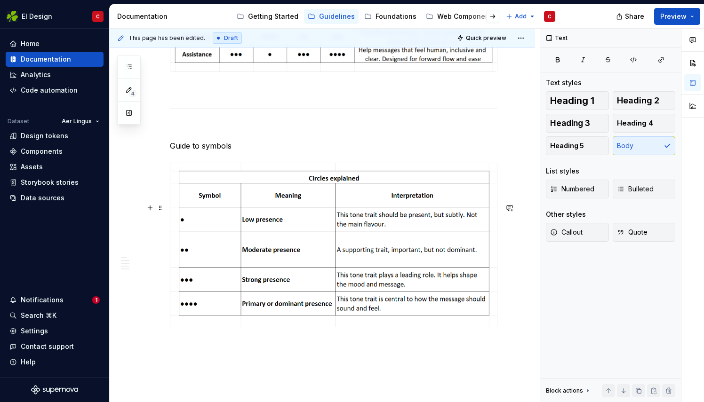
scroll to position [1209, 0]
click at [187, 134] on p at bounding box center [333, 128] width 327 height 11
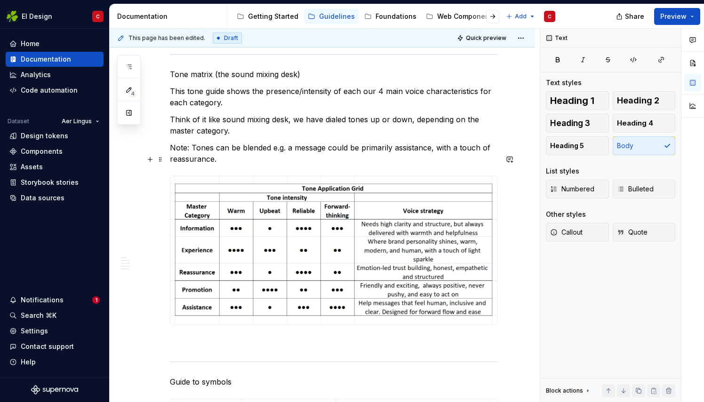
scroll to position [954, 0]
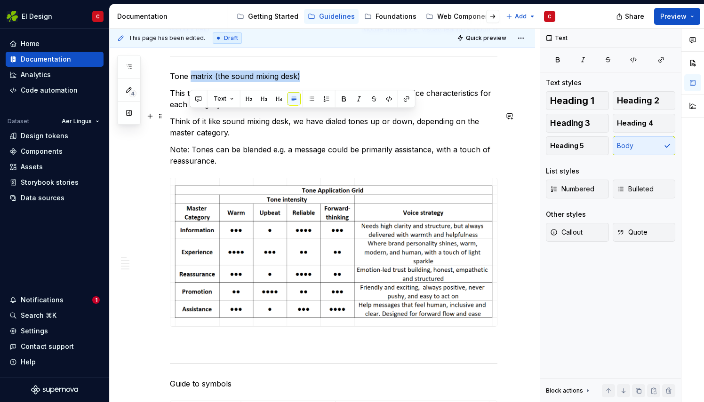
drag, startPoint x: 305, startPoint y: 114, endPoint x: 190, endPoint y: 116, distance: 115.3
click at [190, 82] on p "Tone matrix (the sound mixing desk)" at bounding box center [333, 76] width 327 height 11
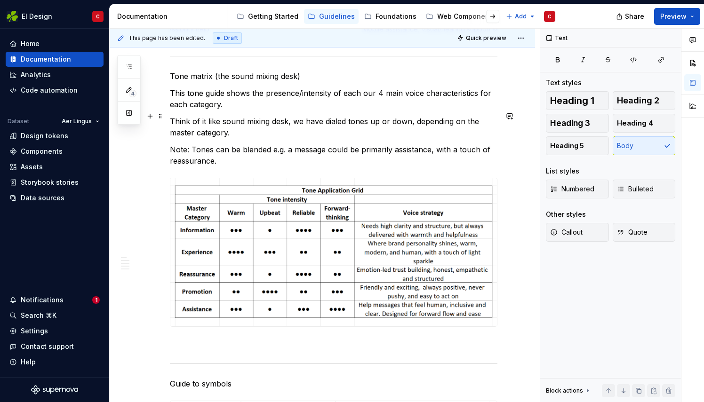
click at [178, 82] on p "Tone matrix (the sound mixing desk)" at bounding box center [333, 76] width 327 height 11
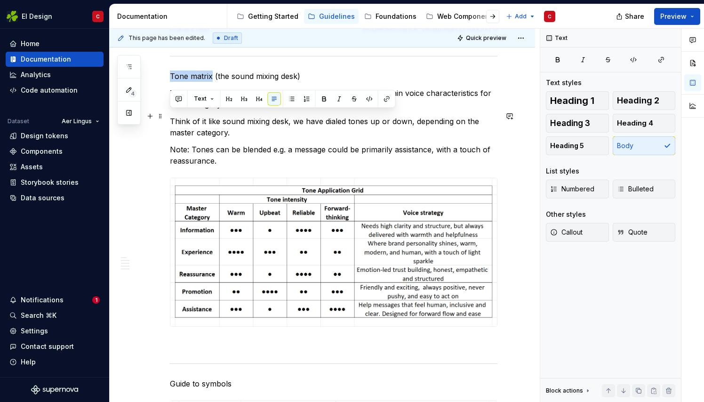
drag, startPoint x: 212, startPoint y: 115, endPoint x: 165, endPoint y: 117, distance: 47.1
click at [255, 96] on button "button" at bounding box center [259, 98] width 13 height 13
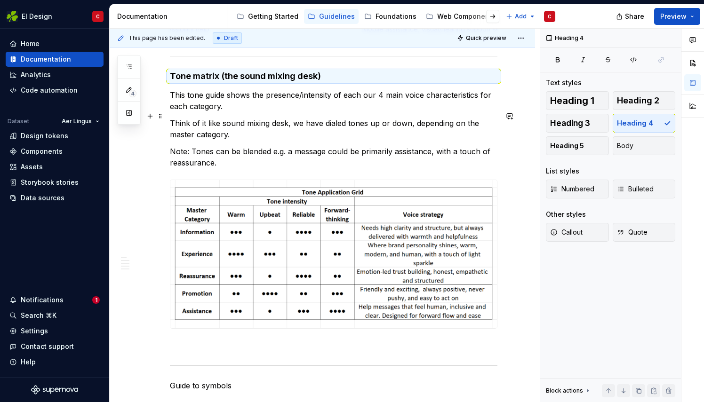
click at [331, 82] on h4 "Tone matrix (the sound mixing desk)" at bounding box center [333, 76] width 327 height 11
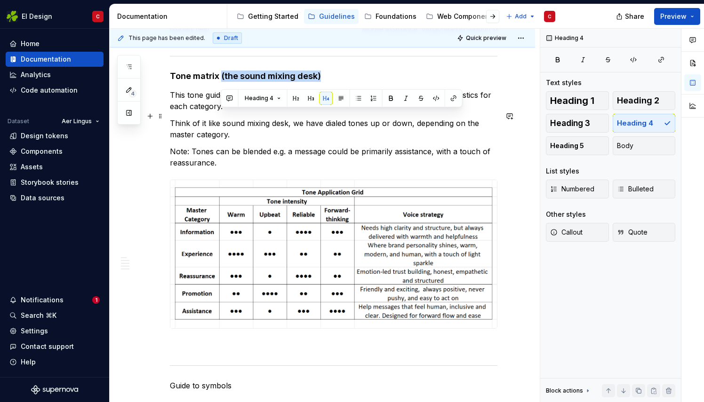
drag, startPoint x: 324, startPoint y: 117, endPoint x: 219, endPoint y: 119, distance: 104.5
click at [219, 82] on h4 "Tone matrix (the sound mixing desk)" at bounding box center [333, 76] width 327 height 11
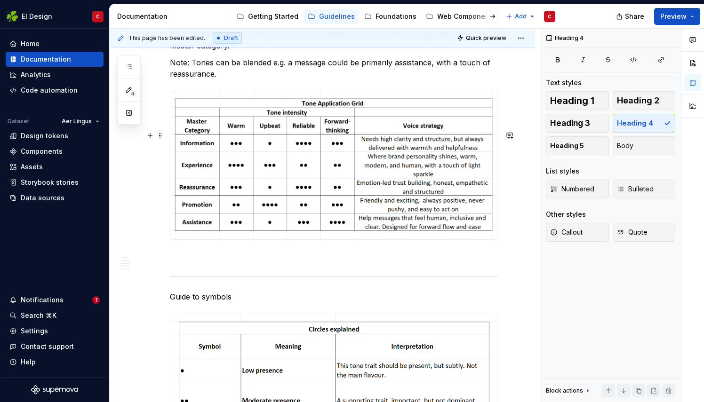
scroll to position [1107, 0]
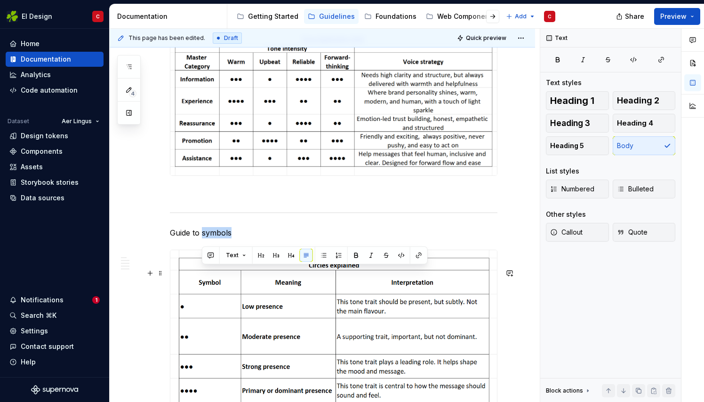
drag, startPoint x: 239, startPoint y: 271, endPoint x: 201, endPoint y: 275, distance: 37.8
click at [201, 239] on p "Guide to symbols" at bounding box center [333, 232] width 327 height 11
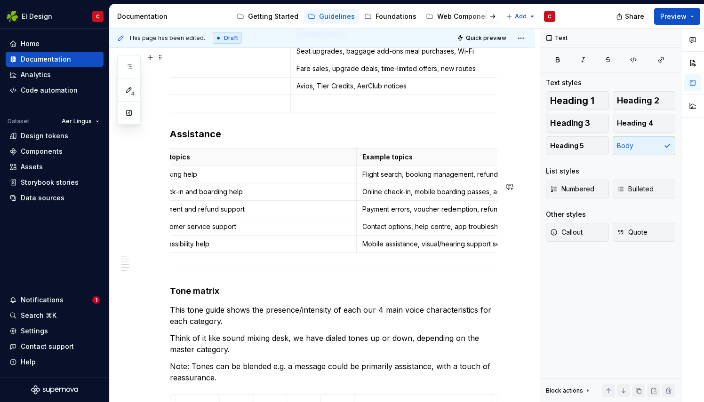
scroll to position [731, 0]
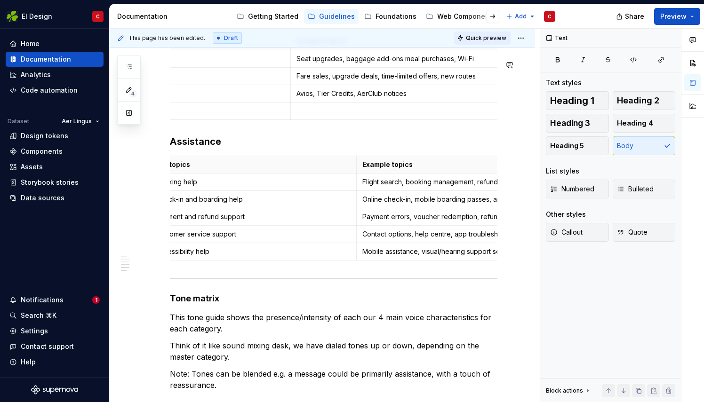
click at [478, 38] on span "Quick preview" at bounding box center [486, 38] width 40 height 8
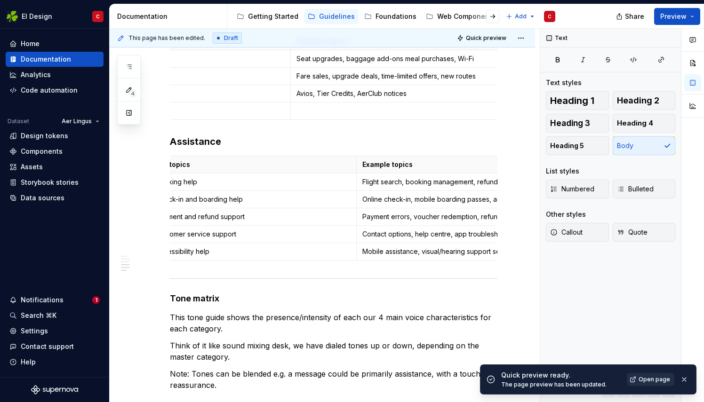
click at [650, 375] on link "Open page" at bounding box center [651, 379] width 48 height 13
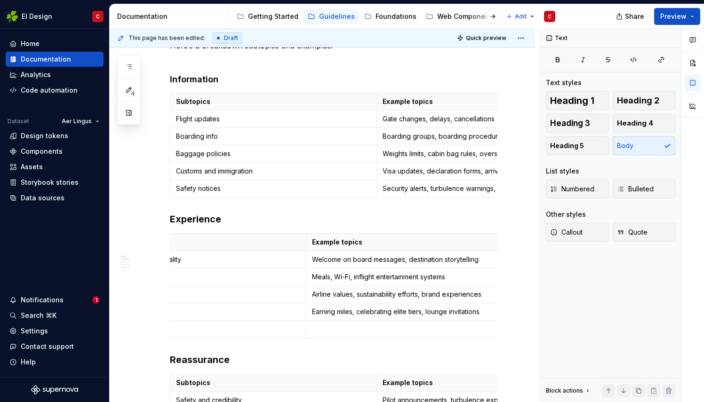
scroll to position [104, 0]
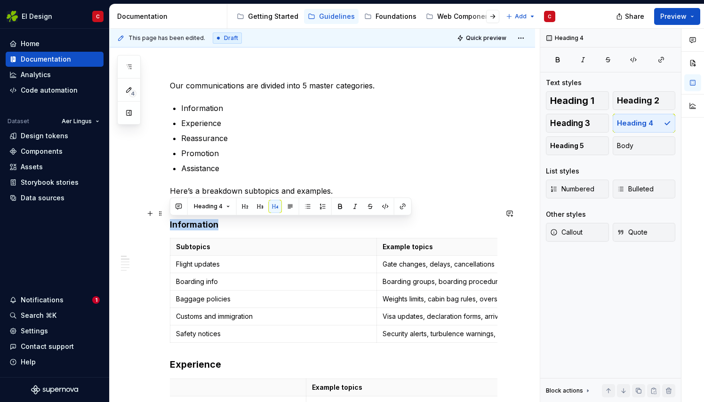
drag, startPoint x: 217, startPoint y: 223, endPoint x: 162, endPoint y: 223, distance: 55.5
click at [274, 206] on button "button" at bounding box center [275, 206] width 13 height 13
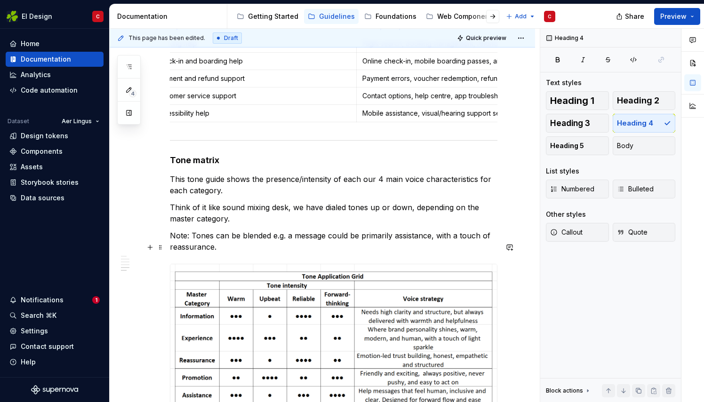
scroll to position [869, 0]
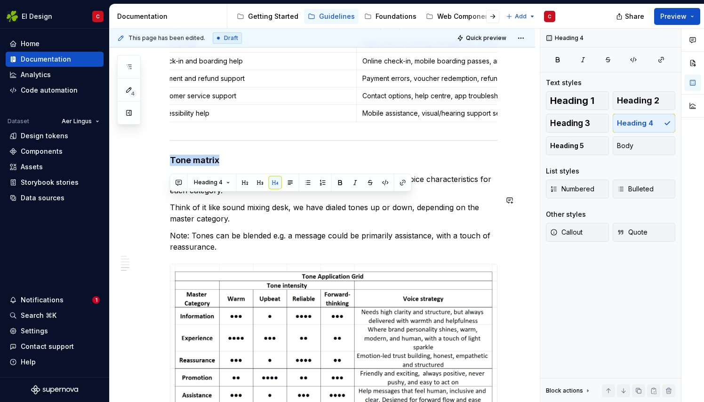
drag, startPoint x: 219, startPoint y: 199, endPoint x: 159, endPoint y: 193, distance: 60.6
click at [159, 193] on div "Our communications are divided into 5 master categories. Information Experience…" at bounding box center [322, 65] width 425 height 1549
click at [273, 179] on button "button" at bounding box center [275, 182] width 13 height 13
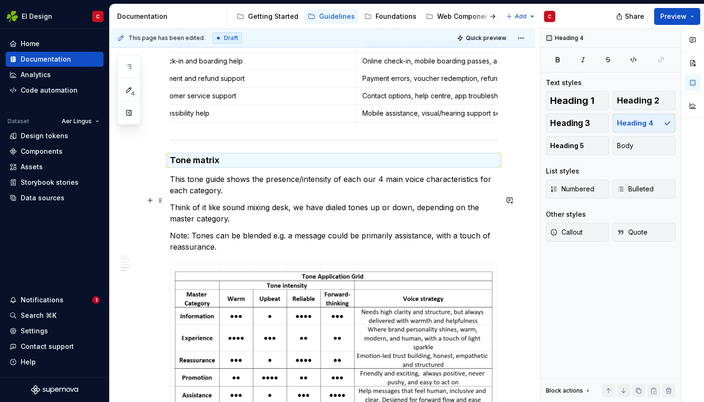
click at [221, 166] on h4 "Tone matrix" at bounding box center [333, 160] width 327 height 11
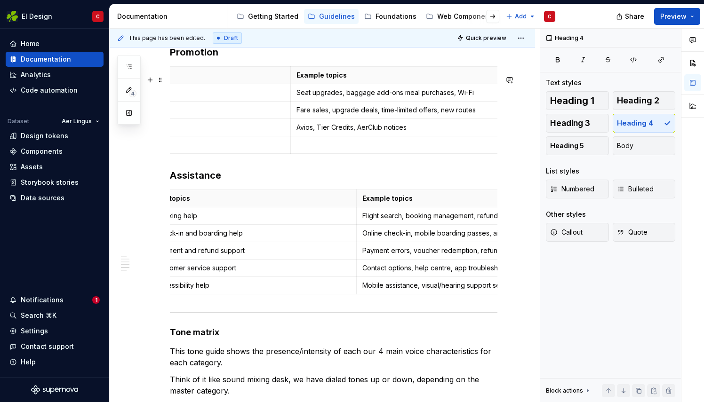
scroll to position [648, 0]
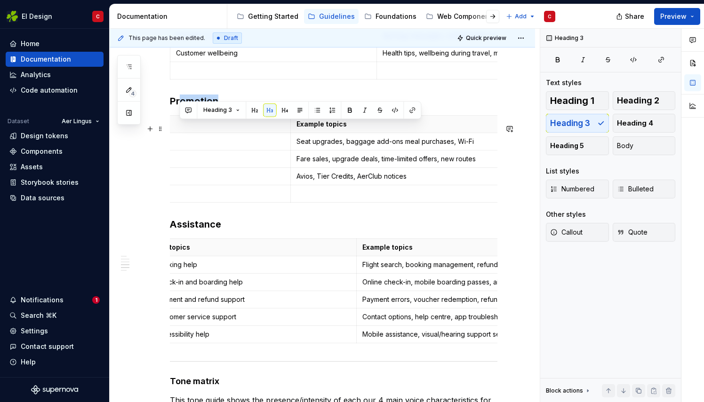
drag, startPoint x: 217, startPoint y: 129, endPoint x: 182, endPoint y: 129, distance: 35.3
click at [182, 108] on h3 "Promotion" at bounding box center [333, 101] width 327 height 13
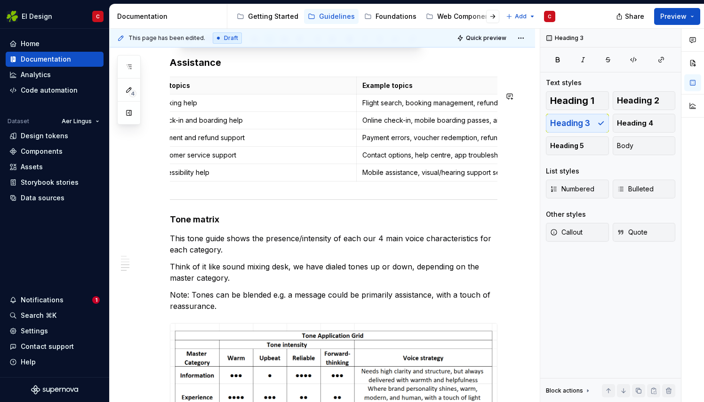
scroll to position [820, 0]
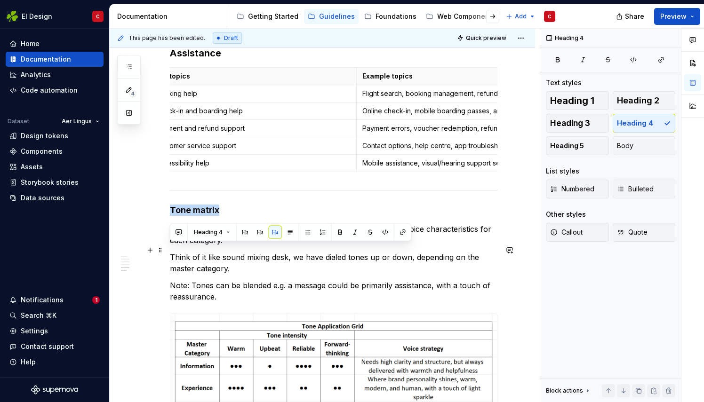
drag, startPoint x: 218, startPoint y: 247, endPoint x: 170, endPoint y: 248, distance: 48.0
click at [170, 216] on h4 "Tone matrix" at bounding box center [333, 210] width 327 height 11
click at [261, 231] on button "button" at bounding box center [260, 232] width 13 height 13
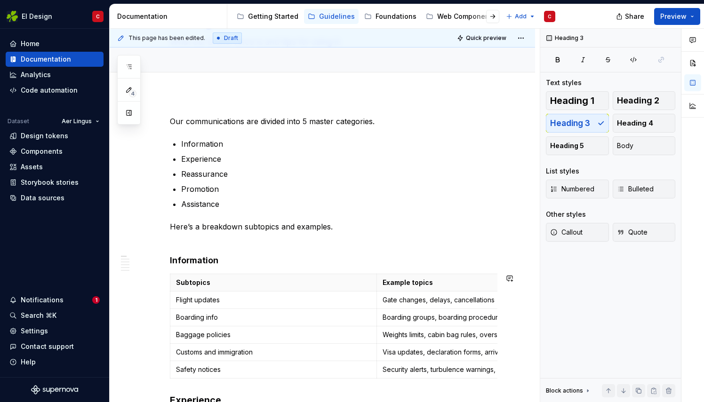
scroll to position [0, 0]
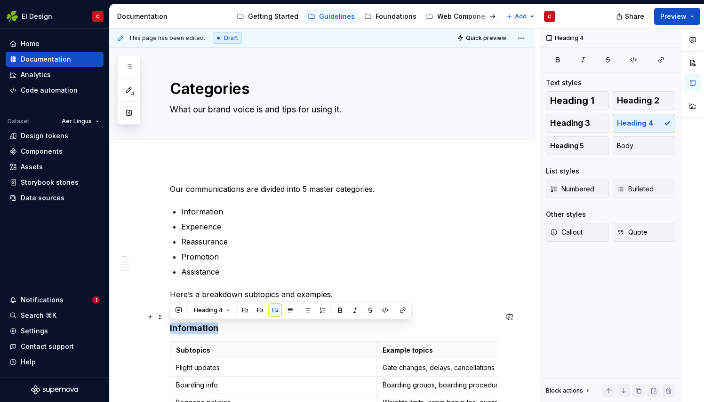
drag, startPoint x: 220, startPoint y: 326, endPoint x: 165, endPoint y: 327, distance: 55.0
click at [259, 309] on button "button" at bounding box center [260, 310] width 13 height 13
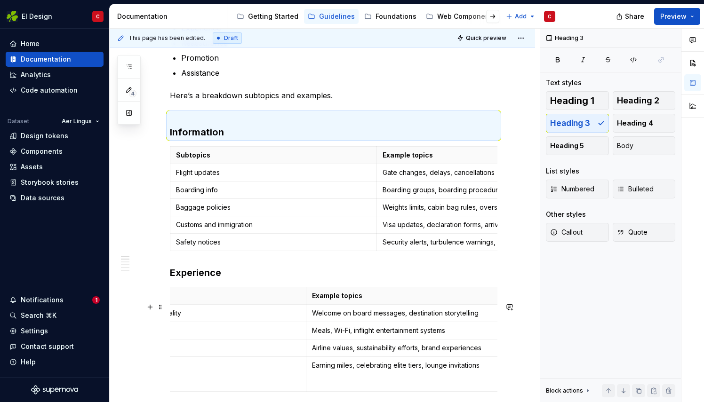
scroll to position [201, 0]
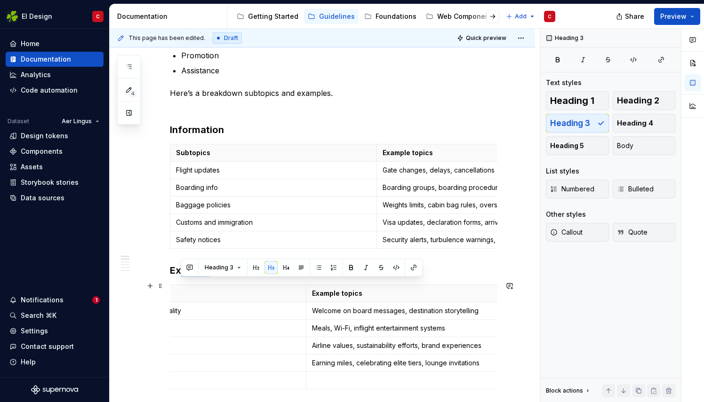
drag, startPoint x: 208, startPoint y: 284, endPoint x: 178, endPoint y: 286, distance: 29.7
click at [178, 277] on h3 "Experience" at bounding box center [333, 270] width 327 height 13
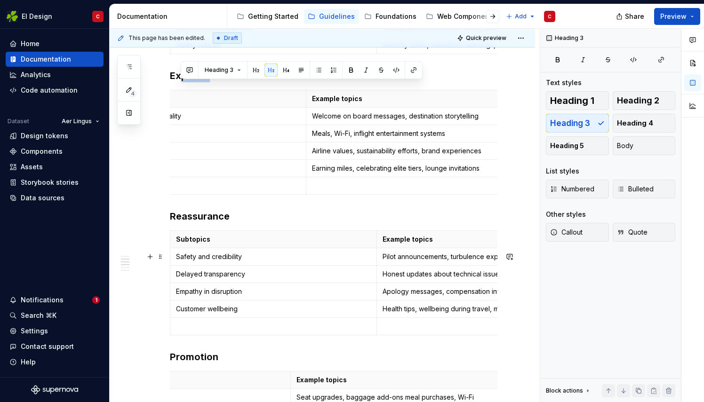
scroll to position [405, 0]
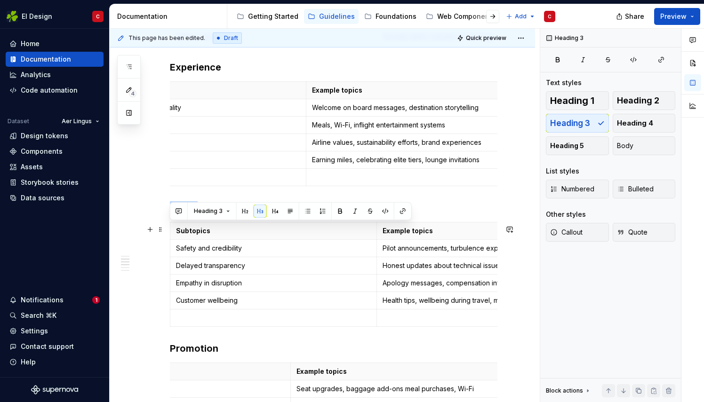
drag, startPoint x: 197, startPoint y: 231, endPoint x: 172, endPoint y: 229, distance: 24.6
click at [172, 215] on h3 "Reassurance" at bounding box center [333, 207] width 327 height 13
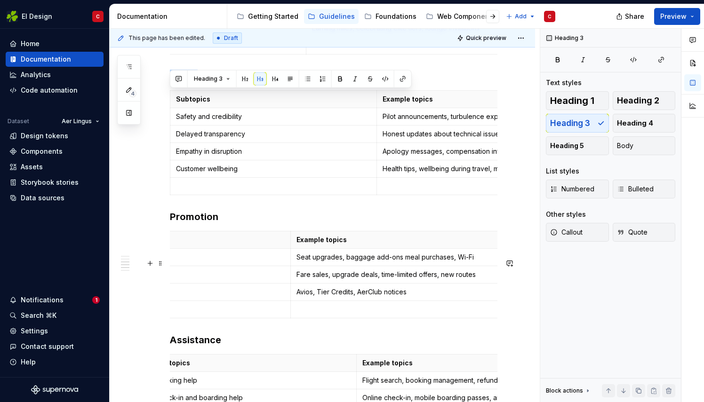
scroll to position [537, 0]
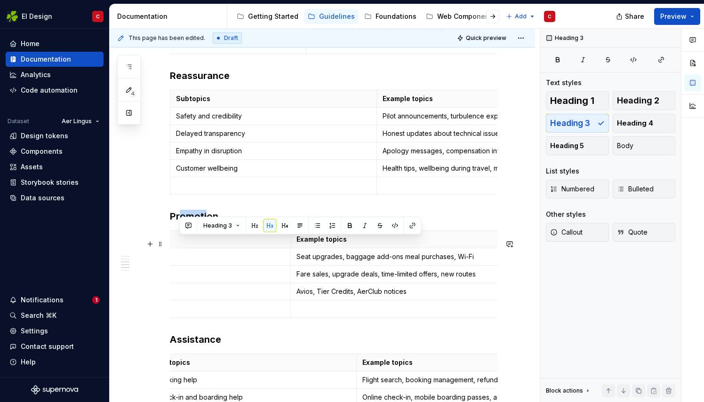
drag, startPoint x: 206, startPoint y: 242, endPoint x: 178, endPoint y: 248, distance: 28.5
click at [178, 223] on h3 "Promotion" at bounding box center [333, 216] width 327 height 13
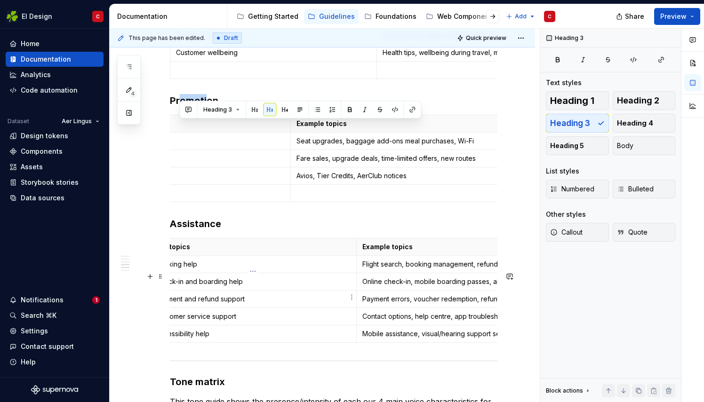
scroll to position [653, 0]
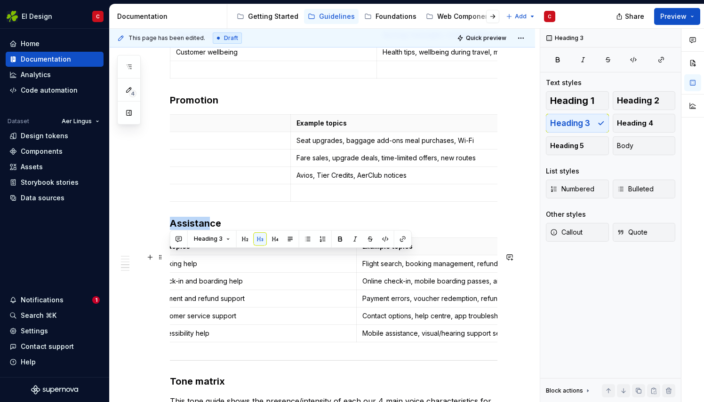
drag, startPoint x: 208, startPoint y: 255, endPoint x: 169, endPoint y: 258, distance: 38.8
click at [170, 230] on h3 "Assistance" at bounding box center [333, 223] width 327 height 13
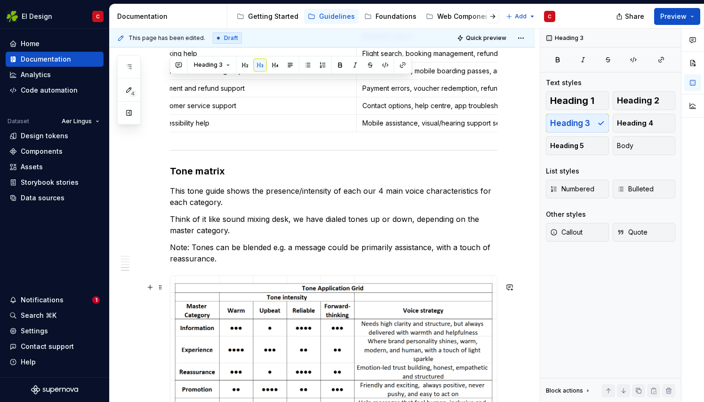
scroll to position [864, 0]
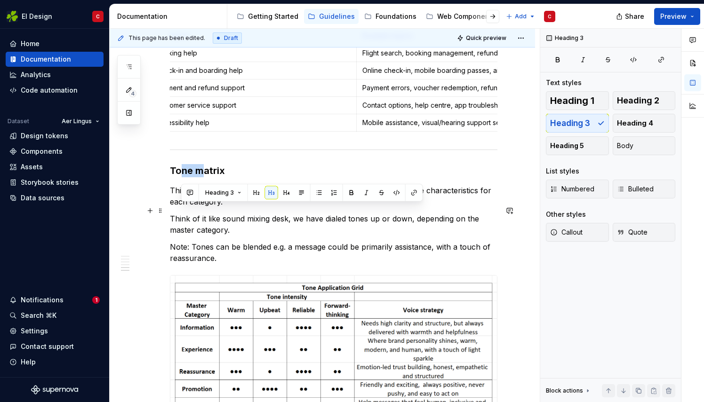
drag, startPoint x: 205, startPoint y: 209, endPoint x: 180, endPoint y: 210, distance: 25.4
click at [180, 177] on h3 "Tone matrix" at bounding box center [333, 170] width 327 height 13
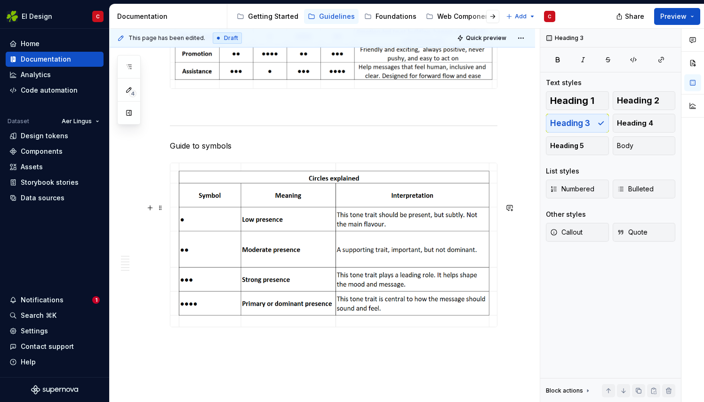
scroll to position [1200, 0]
click at [280, 128] on div at bounding box center [333, 125] width 327 height 6
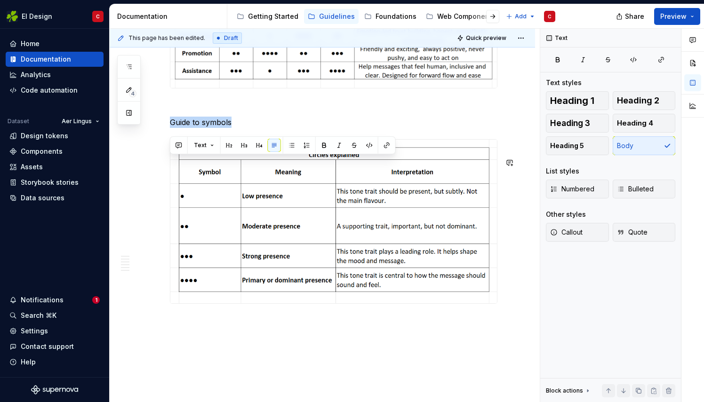
drag, startPoint x: 249, startPoint y: 166, endPoint x: 165, endPoint y: 154, distance: 85.0
click at [255, 143] on button "button" at bounding box center [259, 145] width 13 height 13
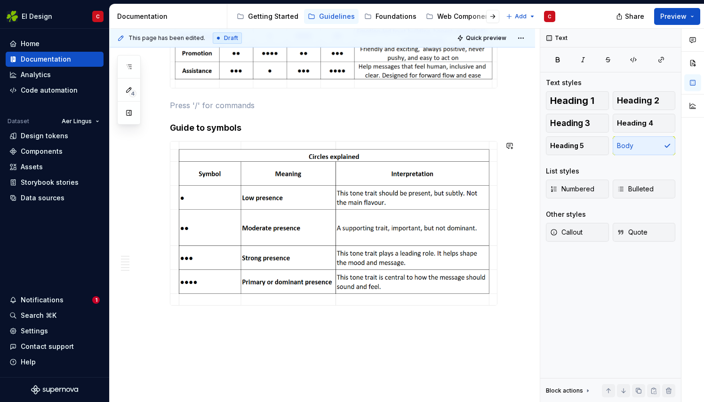
click at [241, 111] on p at bounding box center [333, 105] width 327 height 11
click at [486, 37] on span "Quick preview" at bounding box center [486, 38] width 40 height 8
click at [486, 38] on span "Quick preview" at bounding box center [486, 38] width 40 height 8
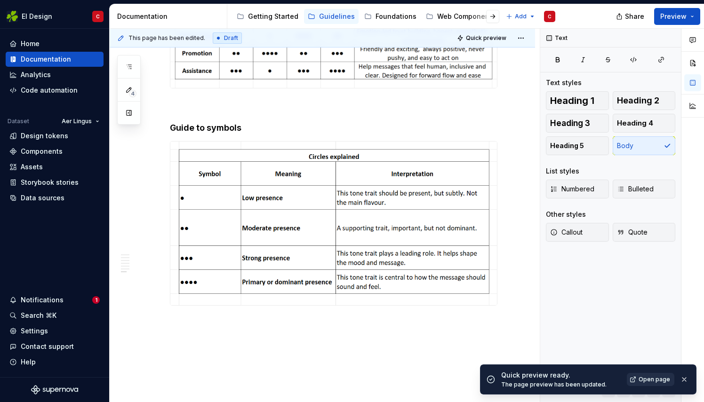
click at [649, 383] on span "Open page" at bounding box center [654, 380] width 32 height 8
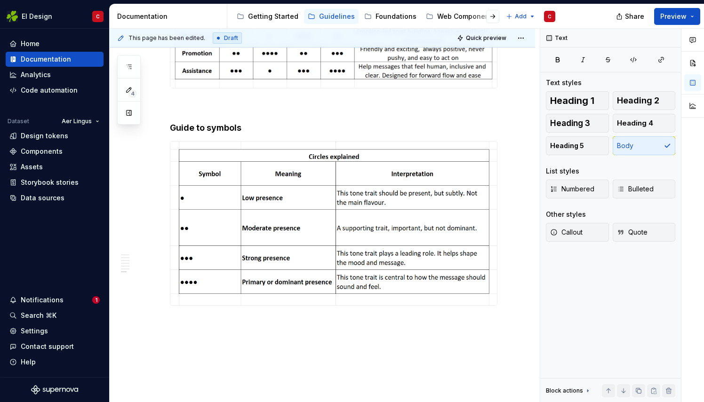
type textarea "*"
